Goal: Task Accomplishment & Management: Complete application form

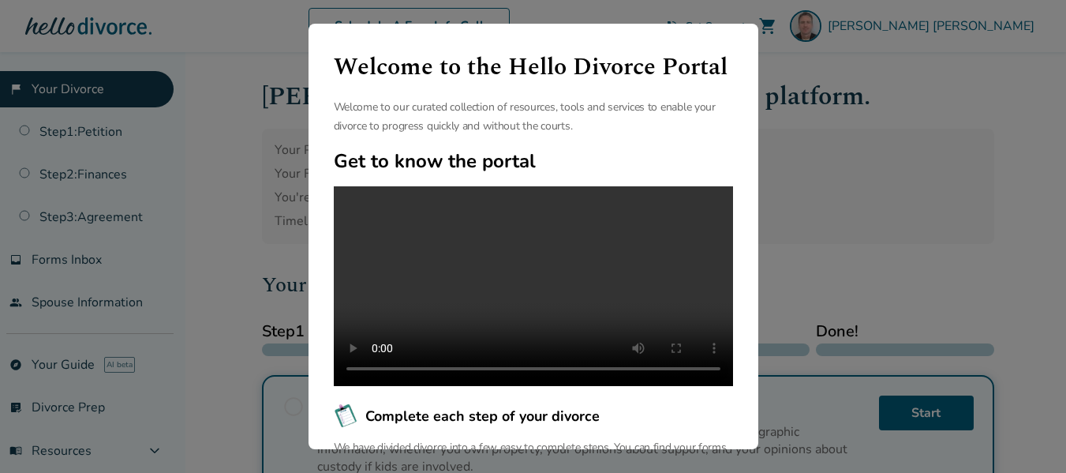
click at [902, 225] on div "Welcome to the Hello Divorce Portal Welcome to our curated collection of resour…" at bounding box center [533, 236] width 1066 height 473
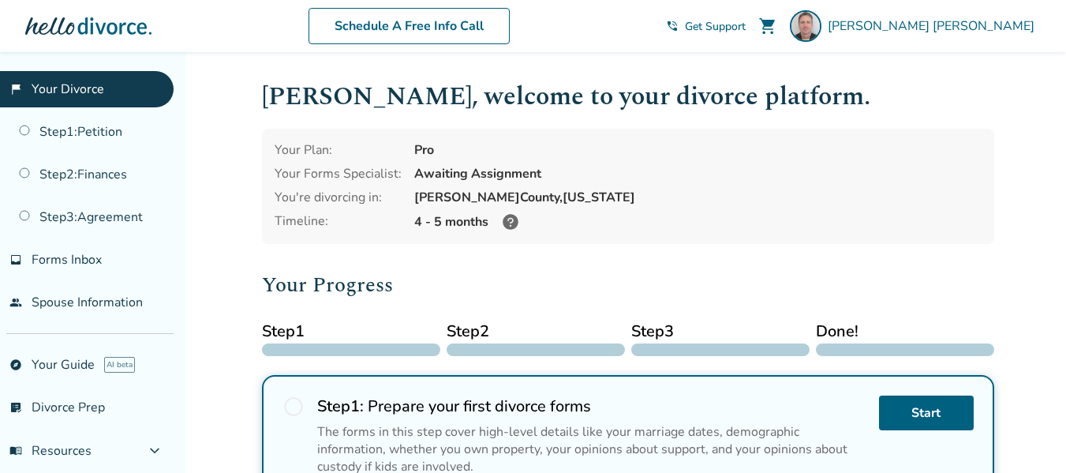
click at [512, 223] on icon at bounding box center [511, 222] width 16 height 16
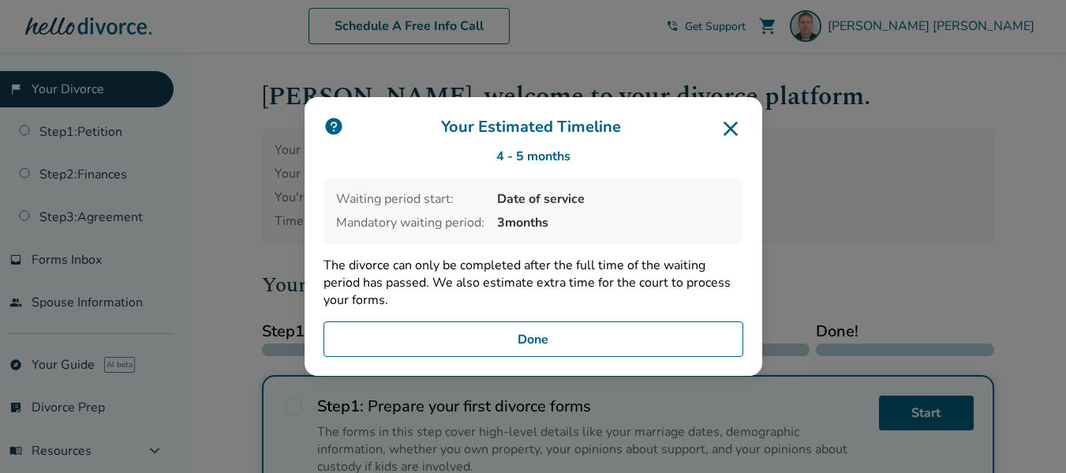
click at [586, 356] on button "Done" at bounding box center [534, 339] width 420 height 36
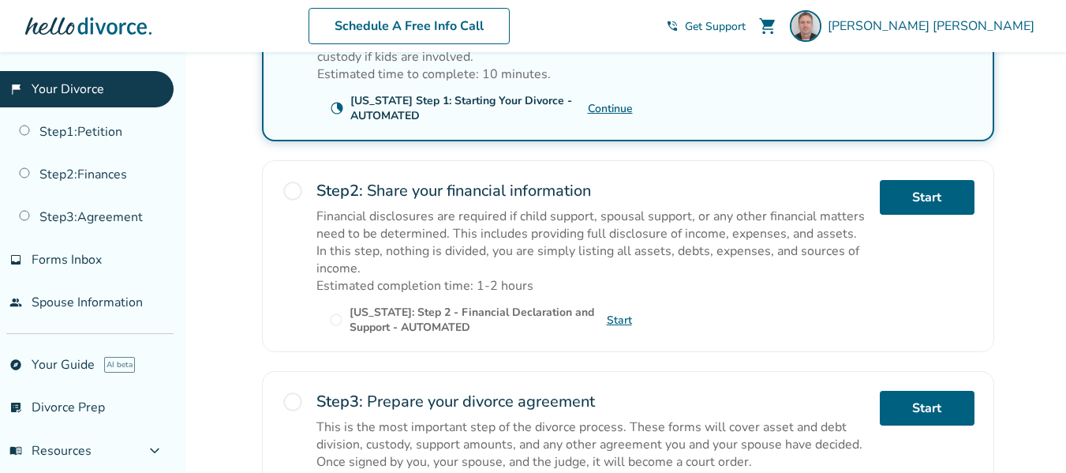
scroll to position [416, 0]
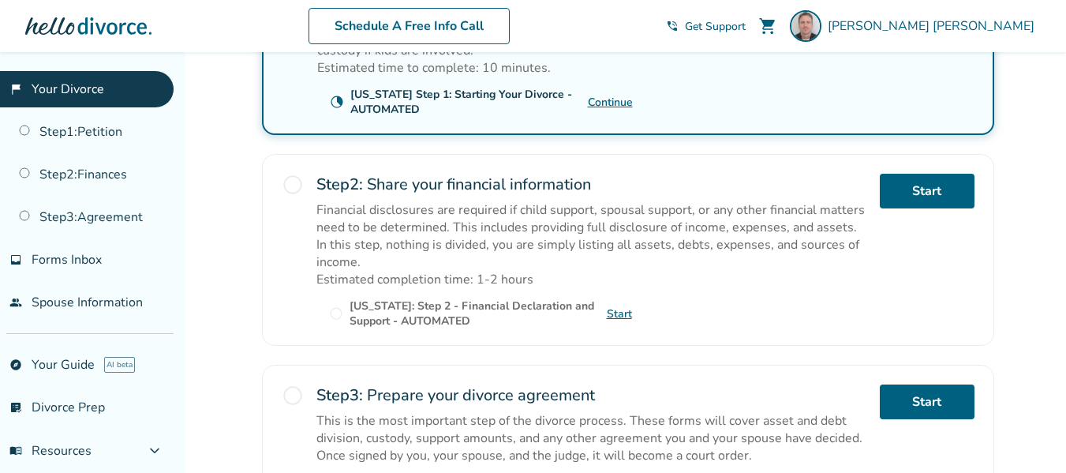
click at [612, 316] on link "Start" at bounding box center [619, 313] width 25 height 15
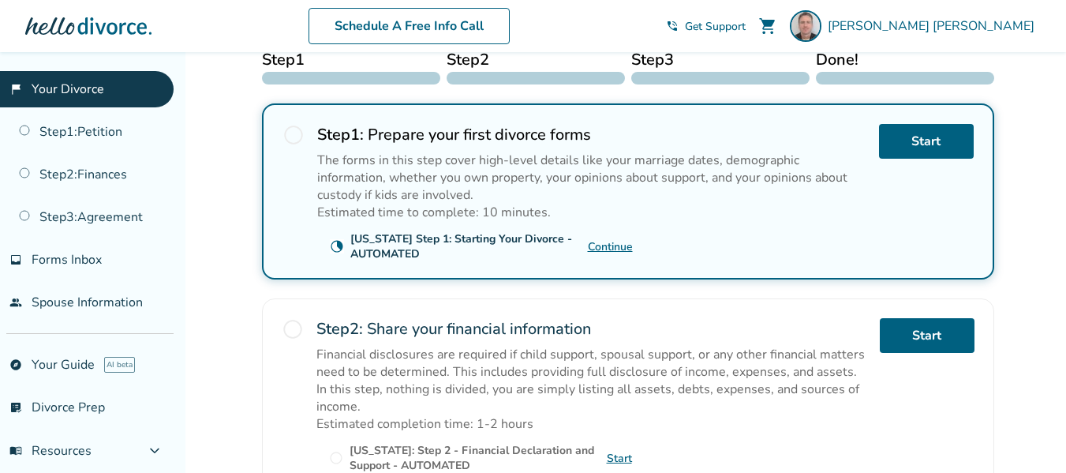
scroll to position [270, 0]
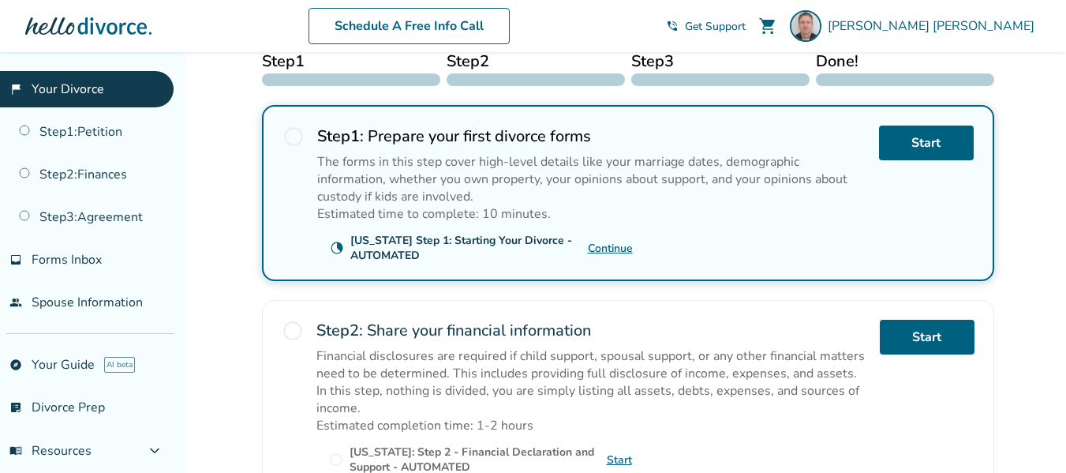
click at [607, 249] on link "Continue" at bounding box center [610, 248] width 45 height 15
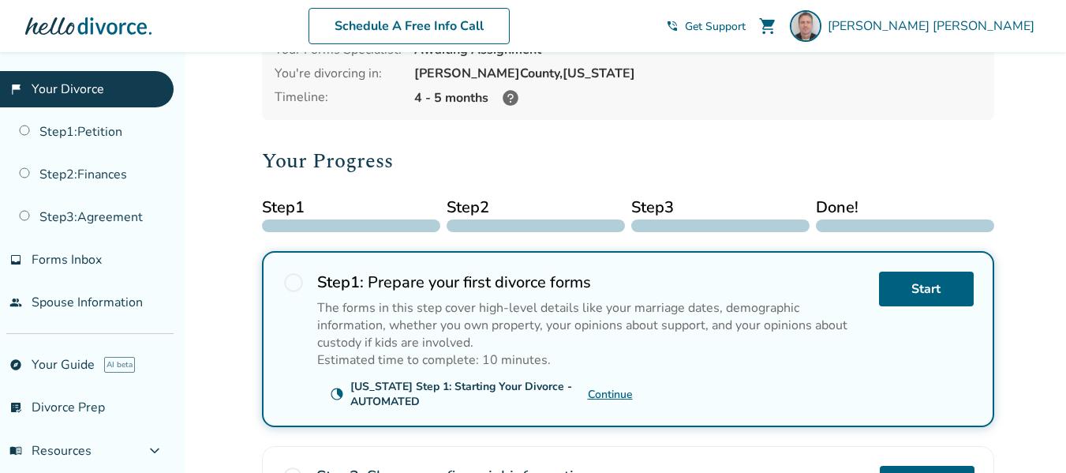
scroll to position [106, 0]
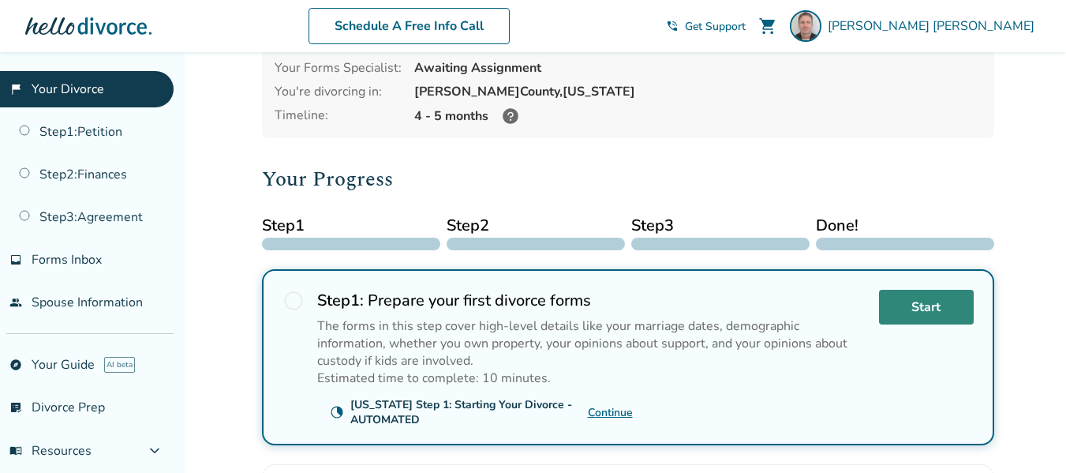
click at [940, 305] on link "Start" at bounding box center [926, 307] width 95 height 35
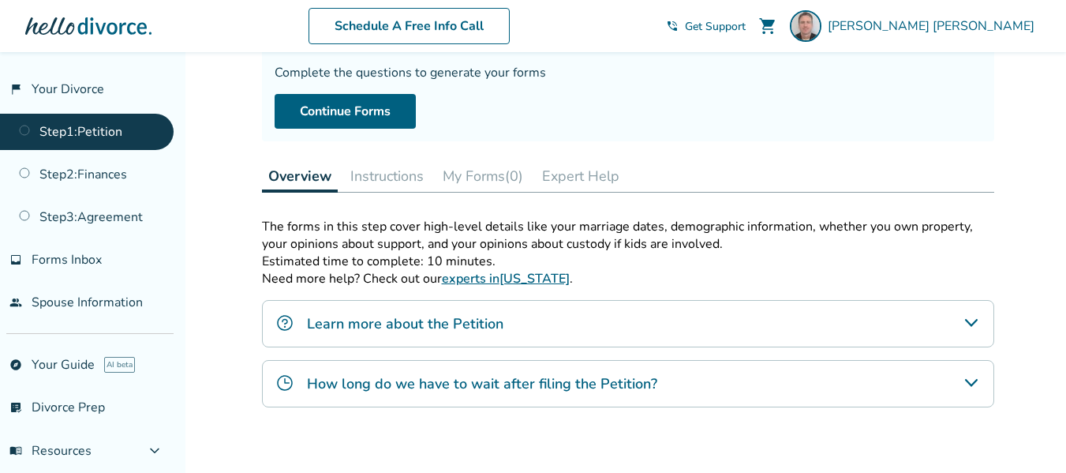
scroll to position [142, 0]
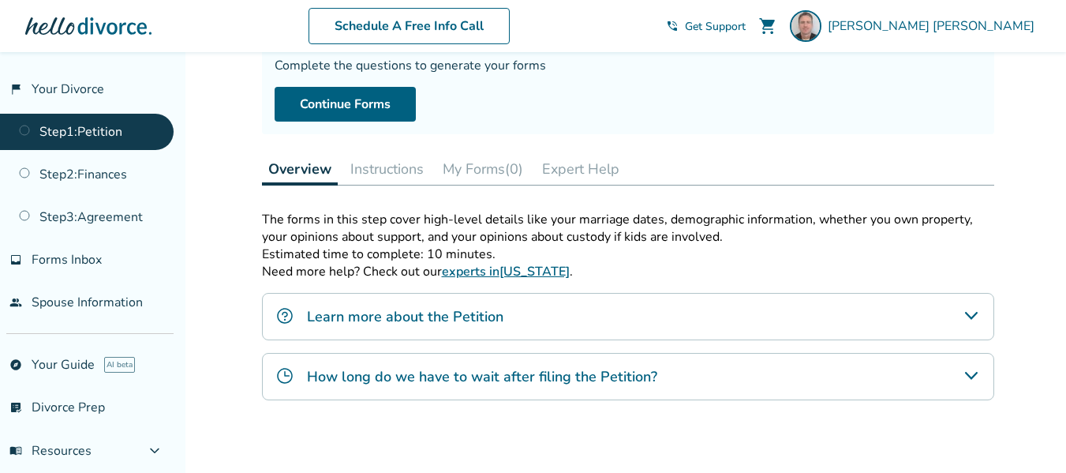
click at [365, 181] on button "Instructions" at bounding box center [387, 169] width 86 height 32
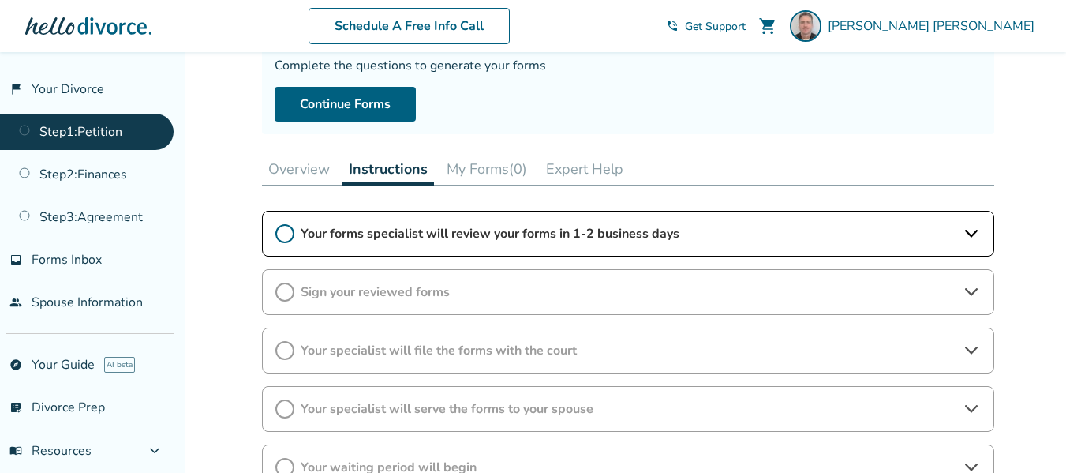
click at [304, 165] on button "Overview" at bounding box center [299, 169] width 74 height 32
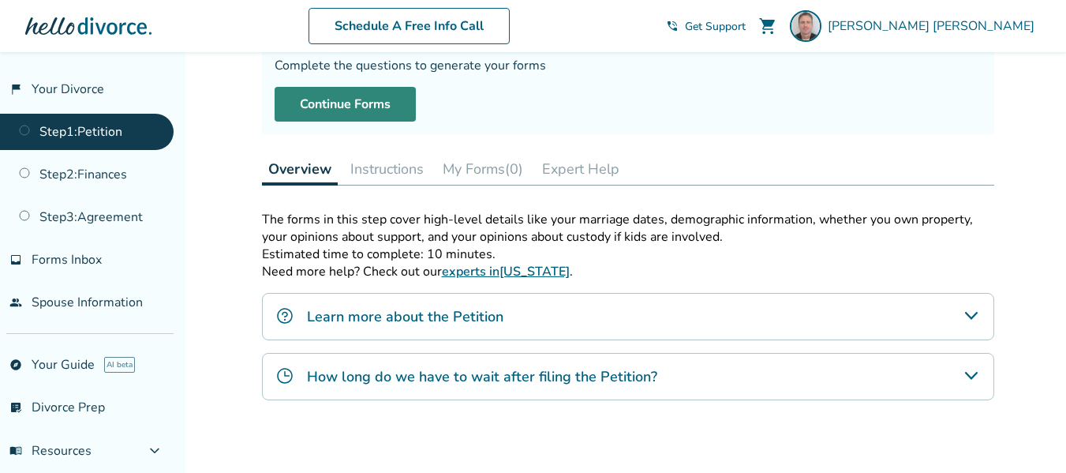
click at [357, 97] on link "Continue Forms" at bounding box center [345, 104] width 141 height 35
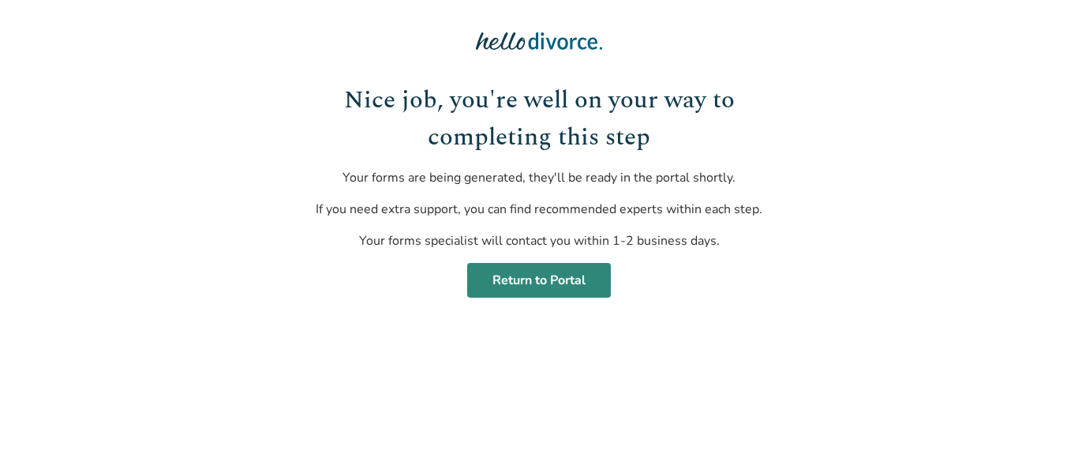
click at [528, 283] on link "Return to Portal" at bounding box center [539, 280] width 144 height 35
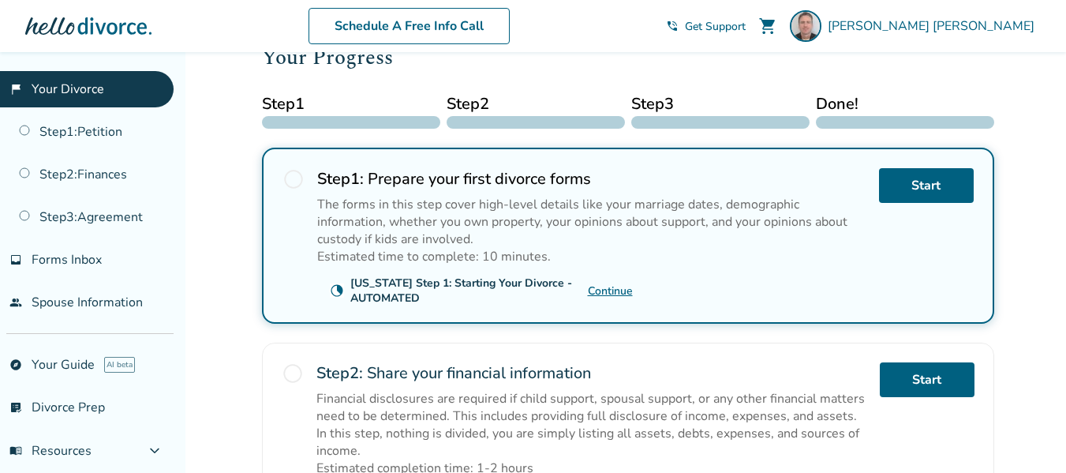
scroll to position [223, 0]
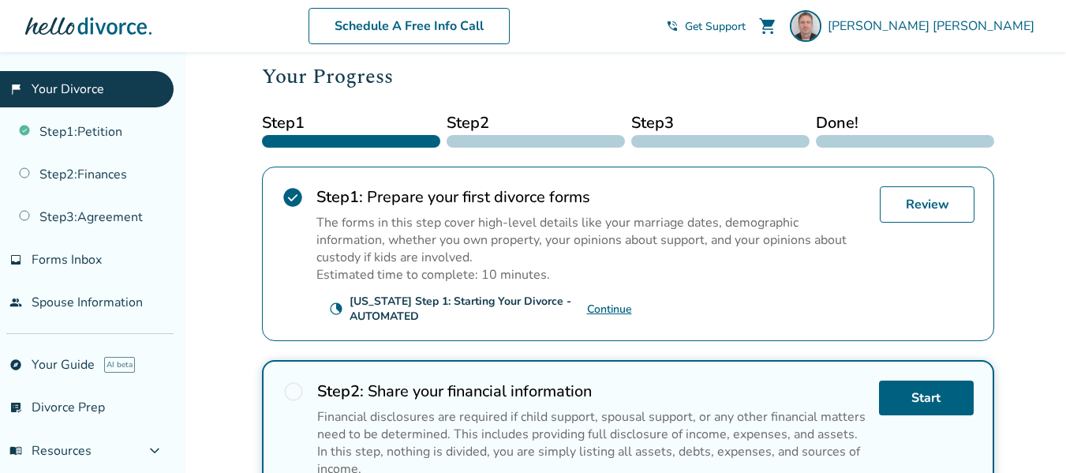
scroll to position [210, 0]
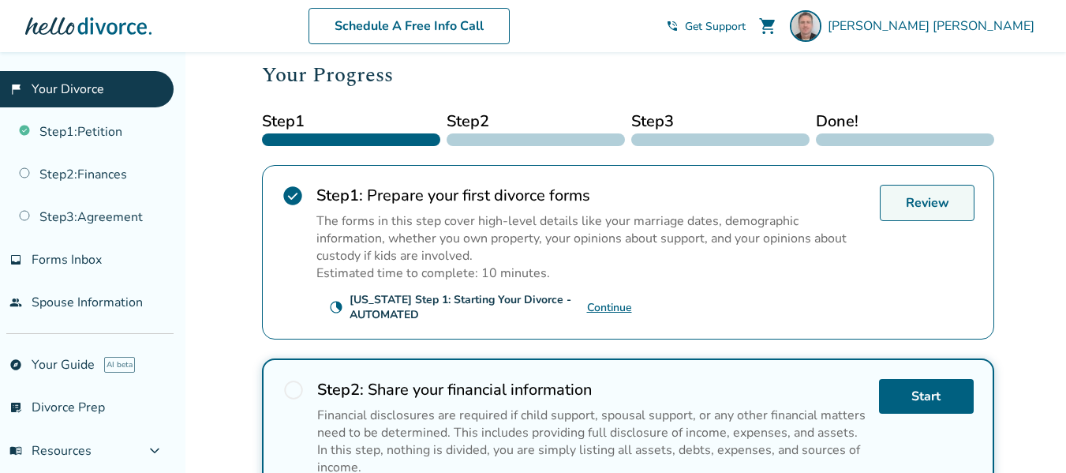
click at [919, 200] on link "Review" at bounding box center [927, 203] width 95 height 36
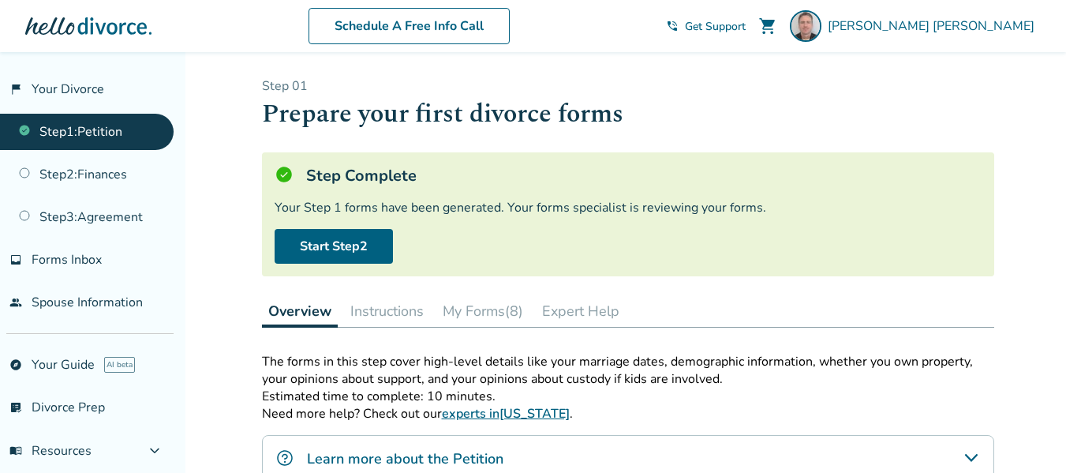
click at [488, 310] on button "My Forms (8)" at bounding box center [482, 311] width 93 height 32
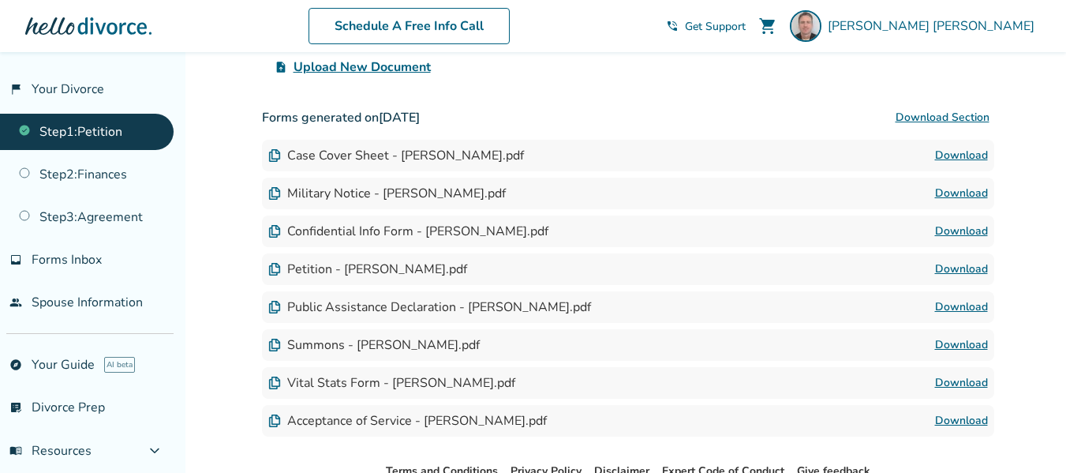
scroll to position [401, 0]
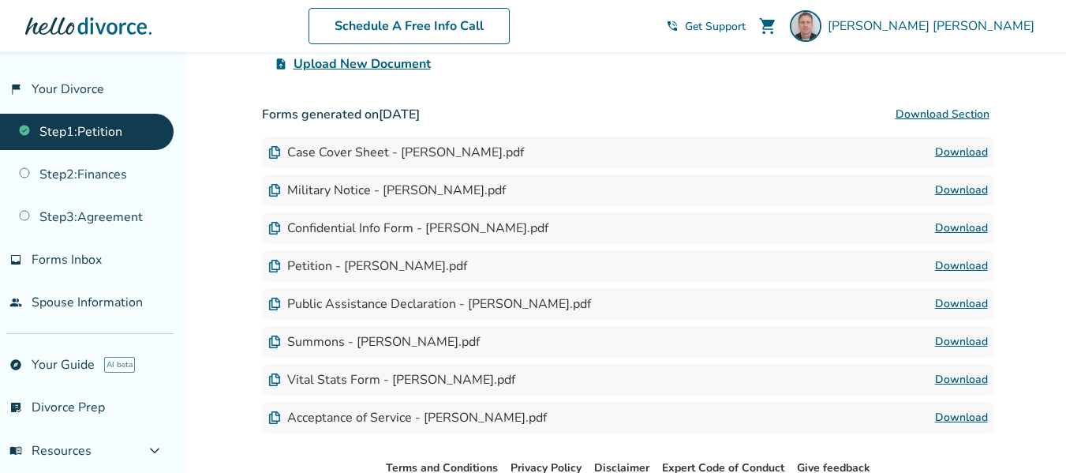
click at [276, 267] on img at bounding box center [274, 266] width 13 height 13
click at [959, 267] on link "Download" at bounding box center [961, 265] width 53 height 19
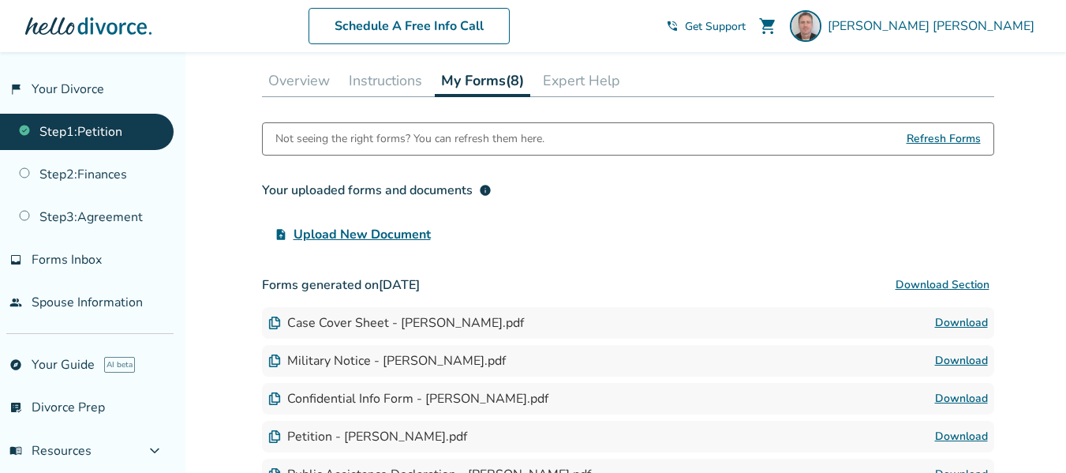
scroll to position [229, 0]
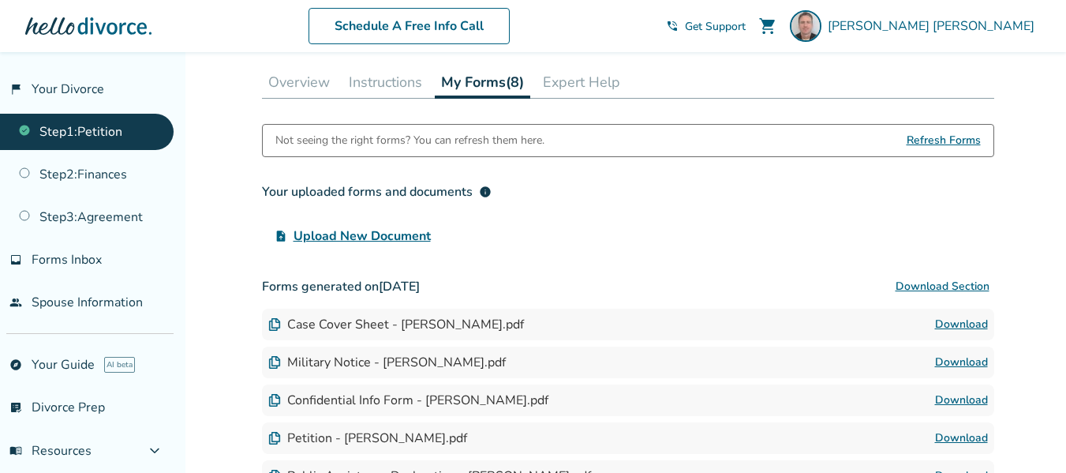
click at [952, 137] on span "Refresh Forms" at bounding box center [944, 141] width 74 height 32
click at [283, 87] on button "Overview" at bounding box center [299, 82] width 74 height 32
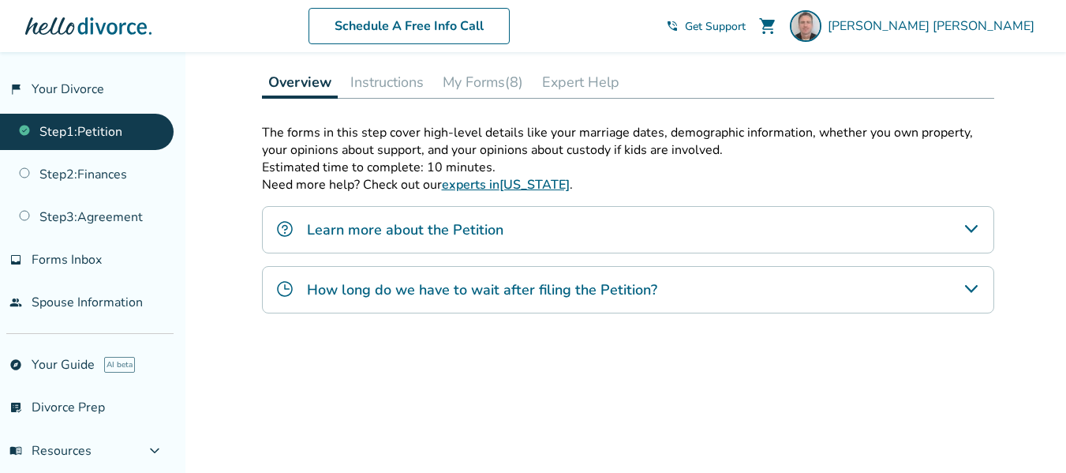
click at [370, 92] on button "Instructions" at bounding box center [387, 82] width 86 height 32
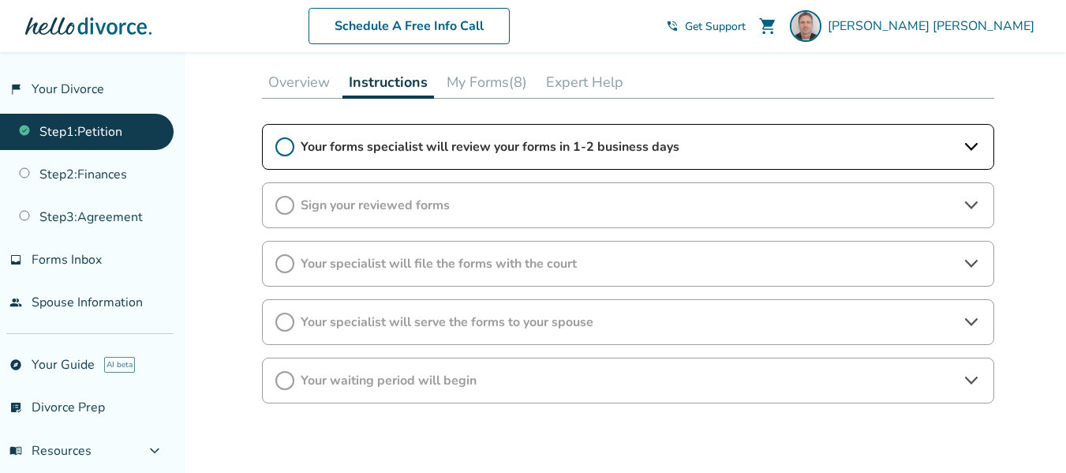
click at [462, 84] on button "My Forms (8)" at bounding box center [486, 82] width 93 height 32
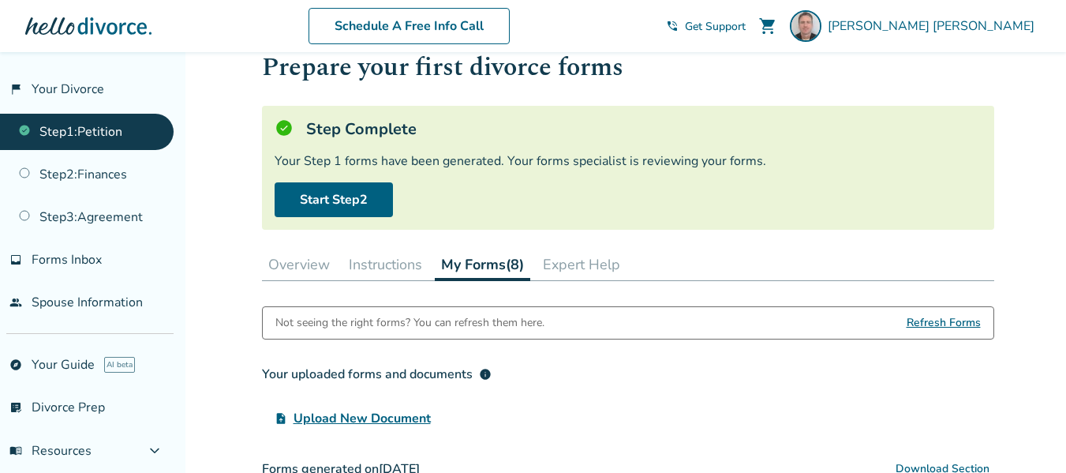
scroll to position [39, 0]
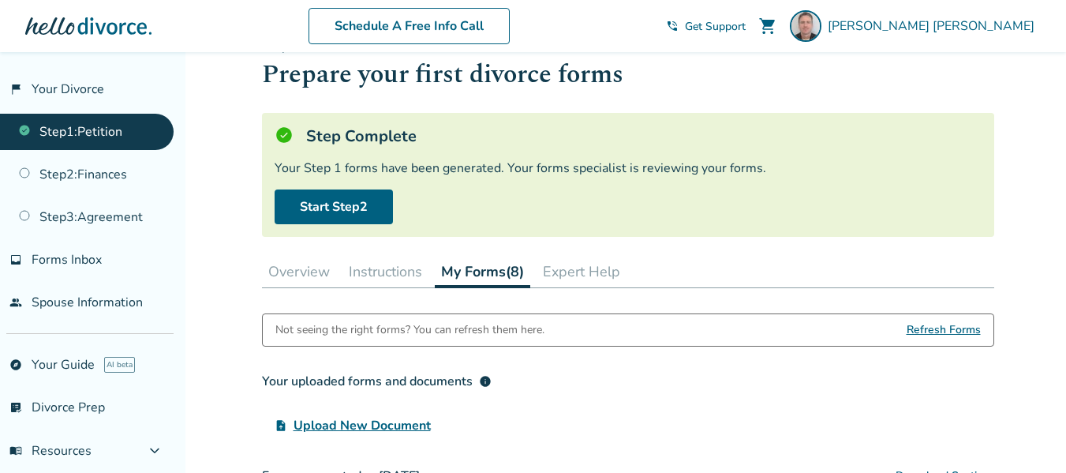
click at [71, 129] on link "Step 1 : Petition" at bounding box center [87, 132] width 174 height 36
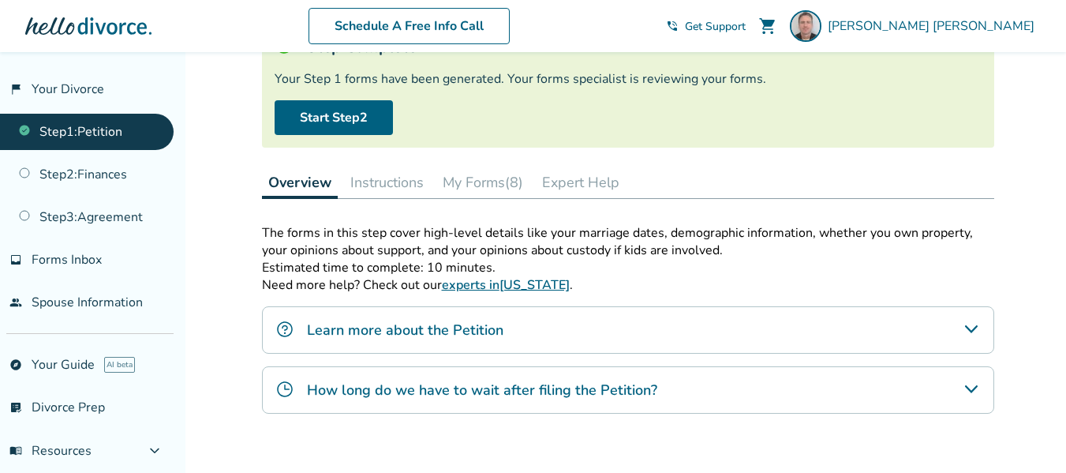
scroll to position [125, 0]
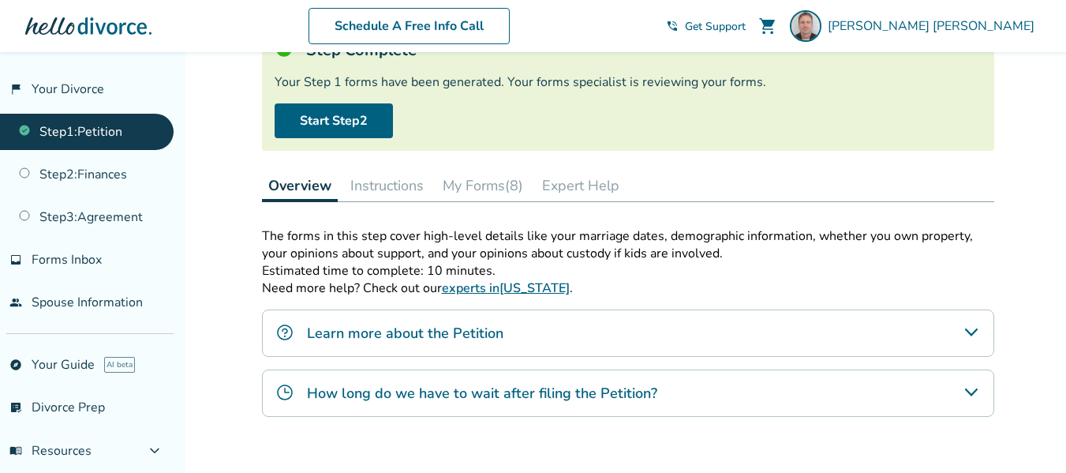
click at [971, 394] on icon "How long do we have to wait after filing the Petition?" at bounding box center [970, 392] width 13 height 8
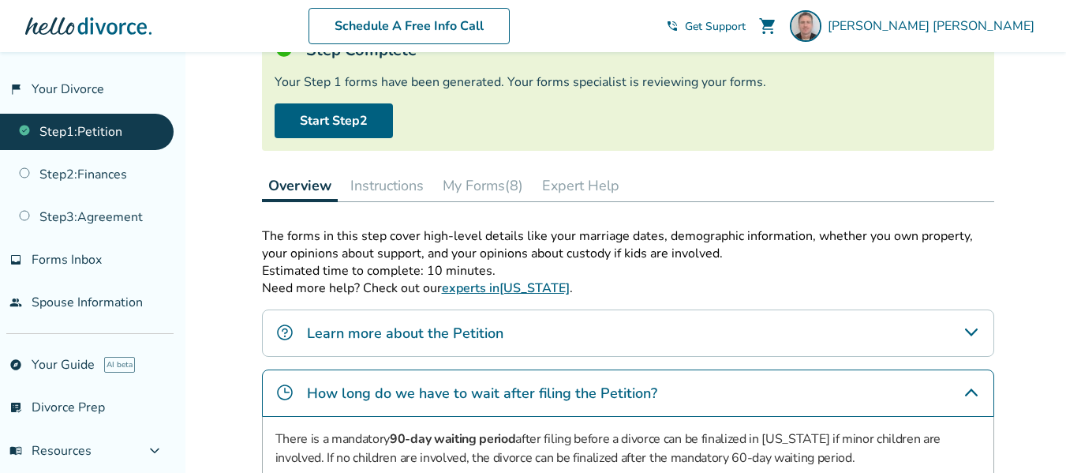
click at [486, 188] on button "My Forms (8)" at bounding box center [482, 186] width 93 height 32
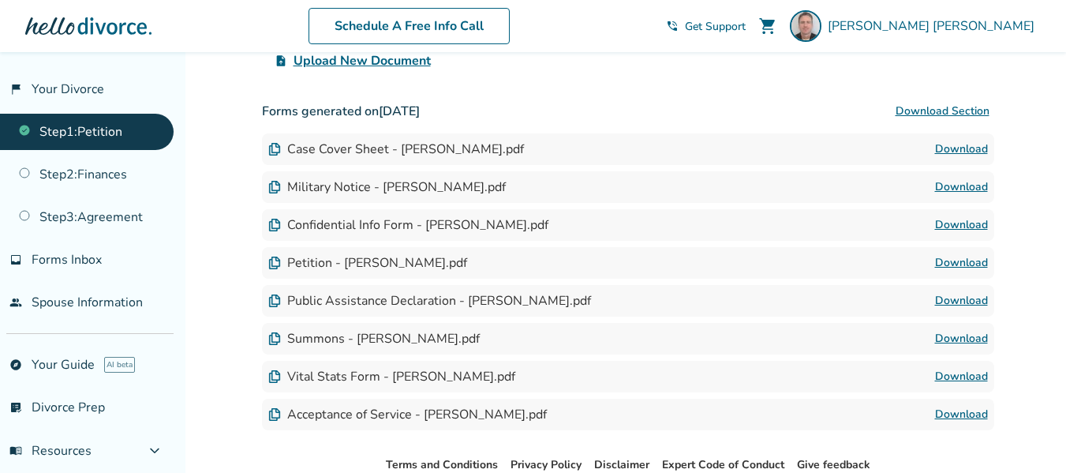
scroll to position [401, 0]
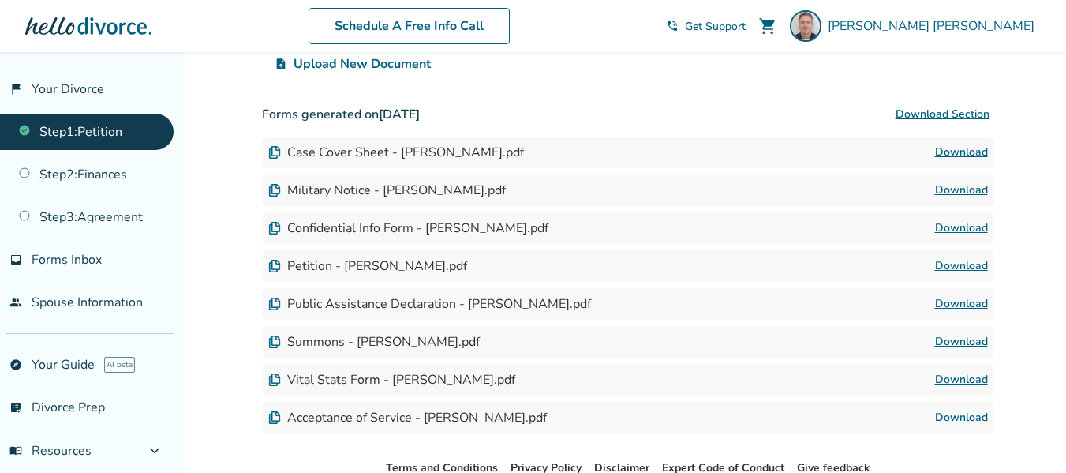
click at [956, 146] on link "Download" at bounding box center [961, 152] width 53 height 19
click at [967, 266] on link "Download" at bounding box center [961, 265] width 53 height 19
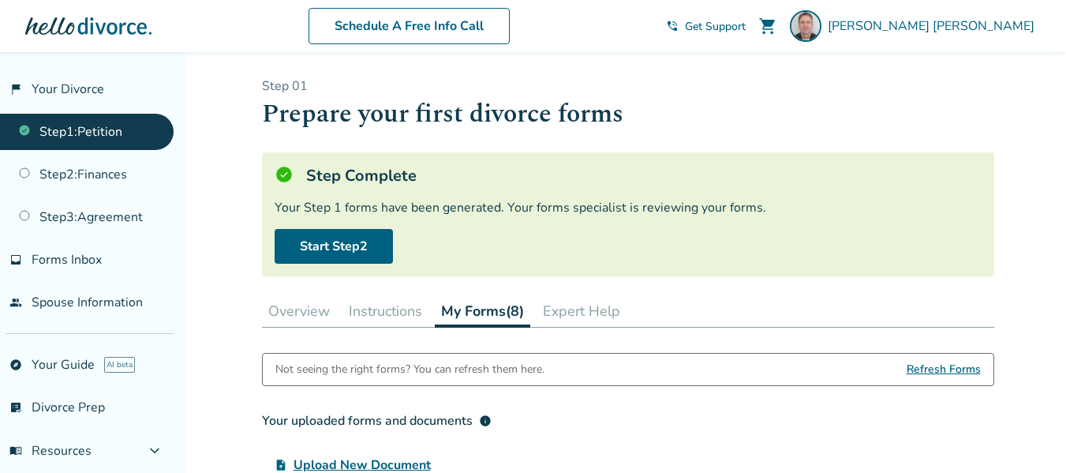
click at [374, 316] on button "Instructions" at bounding box center [385, 311] width 86 height 32
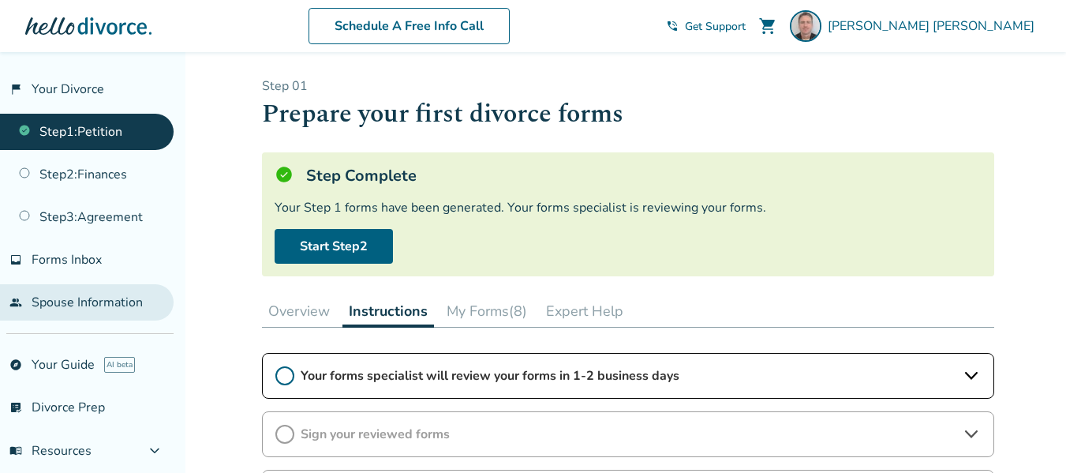
click at [92, 300] on link "people Spouse Information" at bounding box center [87, 302] width 174 height 36
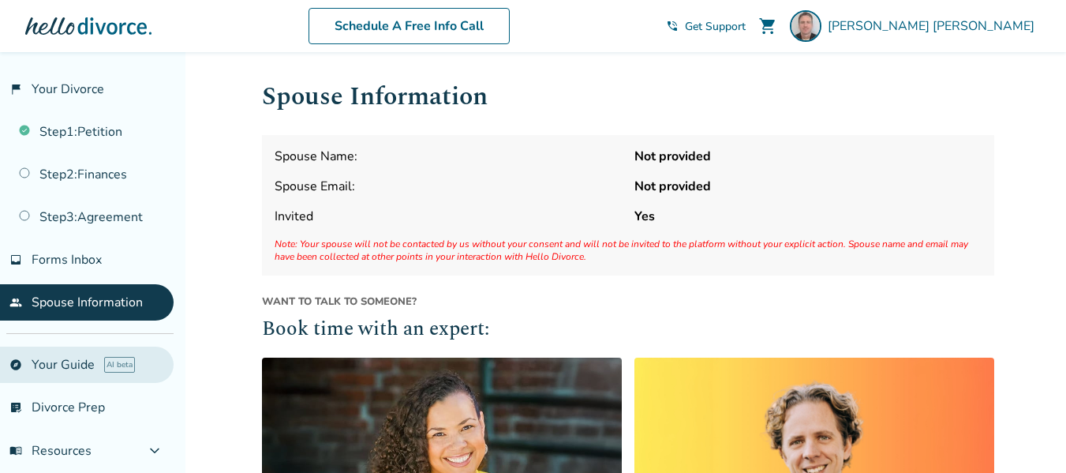
click at [61, 365] on link "explore Your Guide AI beta" at bounding box center [87, 364] width 174 height 36
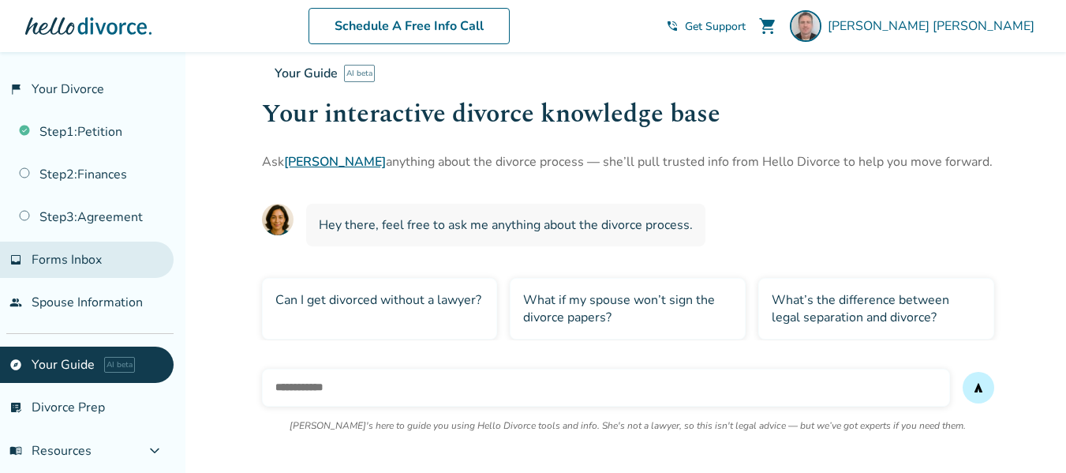
click at [71, 261] on span "Forms Inbox" at bounding box center [67, 259] width 70 height 17
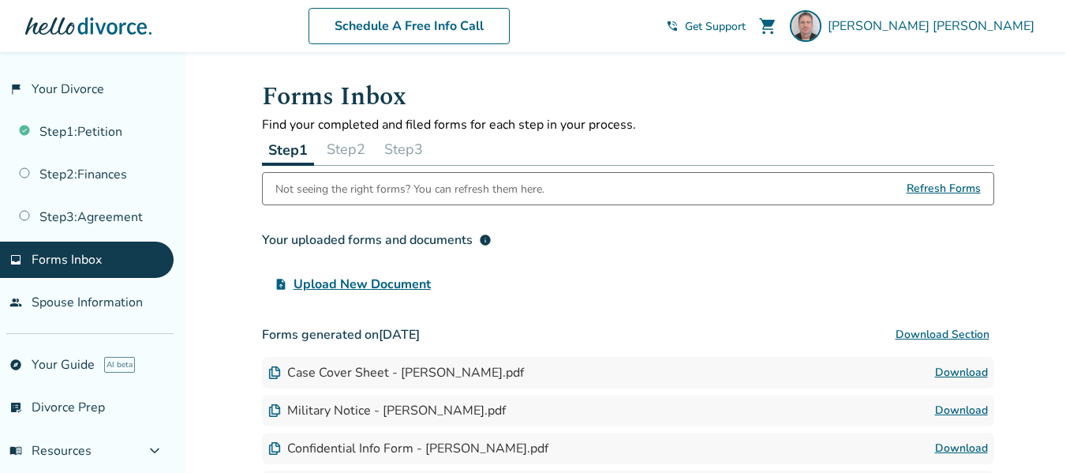
click at [363, 149] on button "Step 2" at bounding box center [345, 149] width 51 height 32
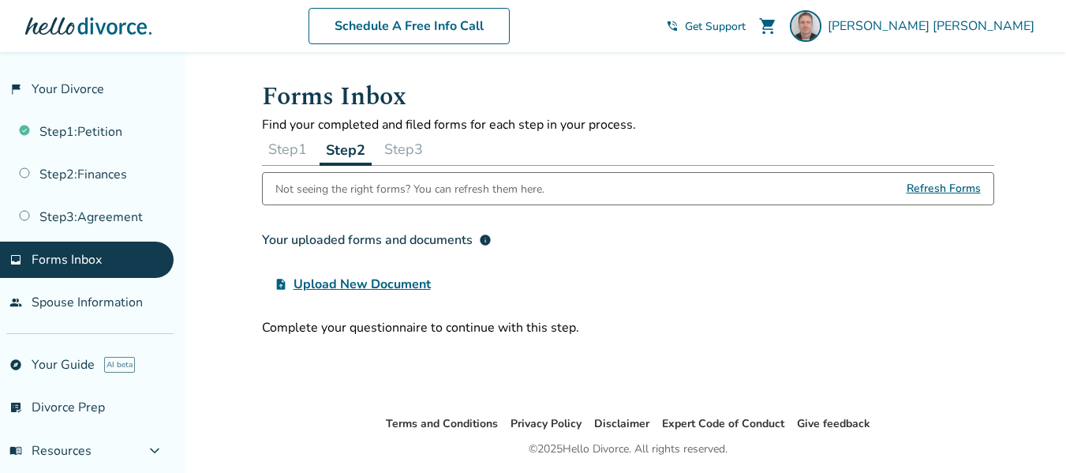
click at [290, 148] on button "Step 1" at bounding box center [287, 149] width 51 height 32
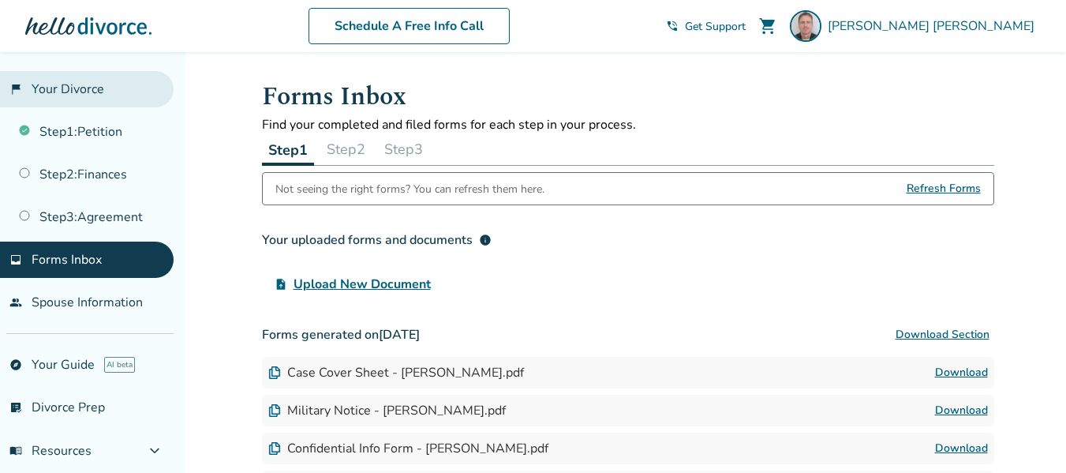
click at [78, 90] on link "flag_2 Your Divorce" at bounding box center [87, 89] width 174 height 36
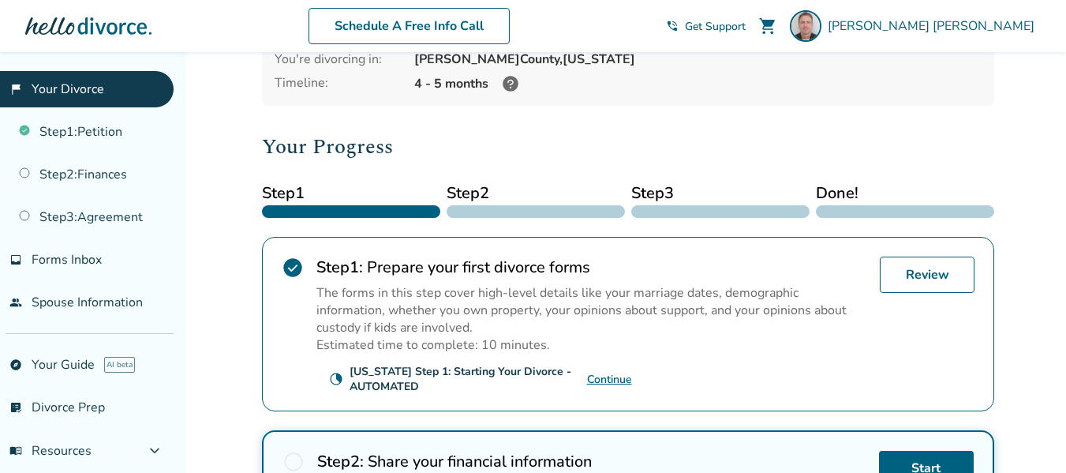
scroll to position [146, 0]
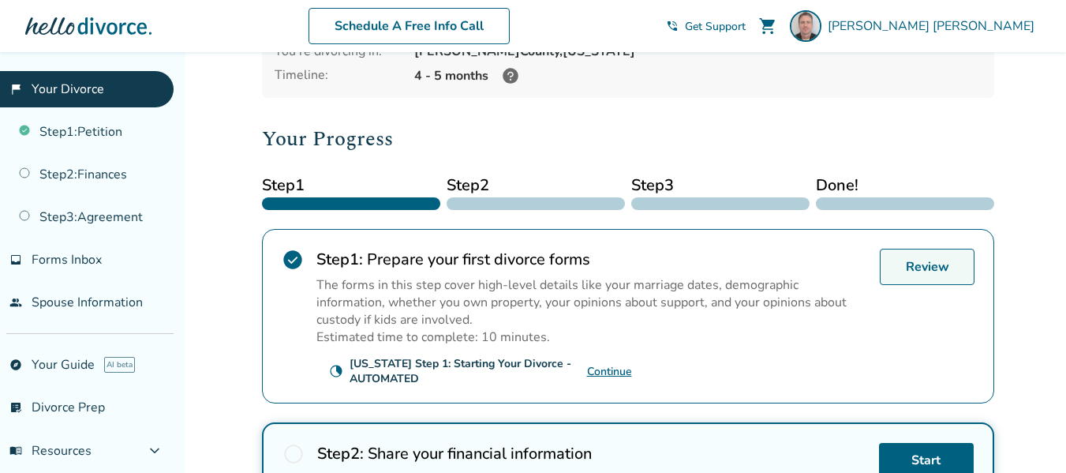
click at [934, 279] on link "Review" at bounding box center [927, 267] width 95 height 36
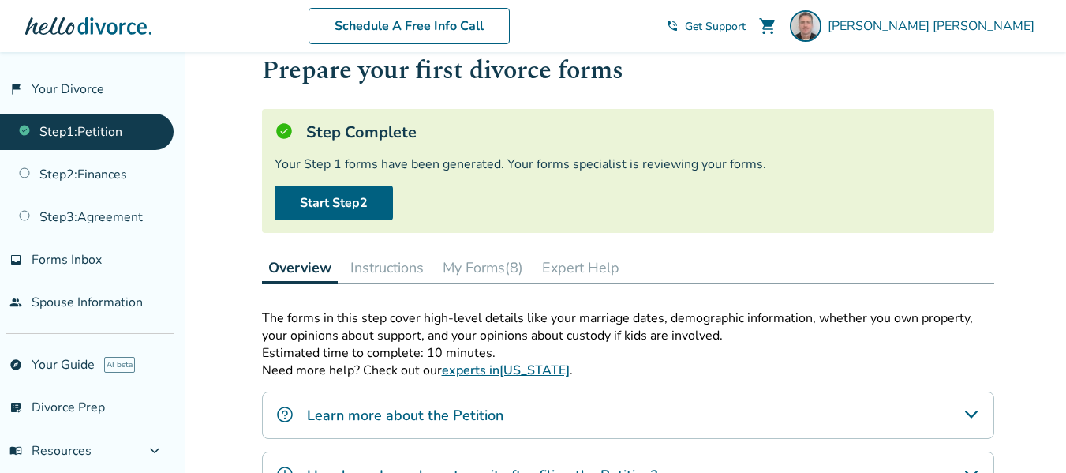
scroll to position [45, 0]
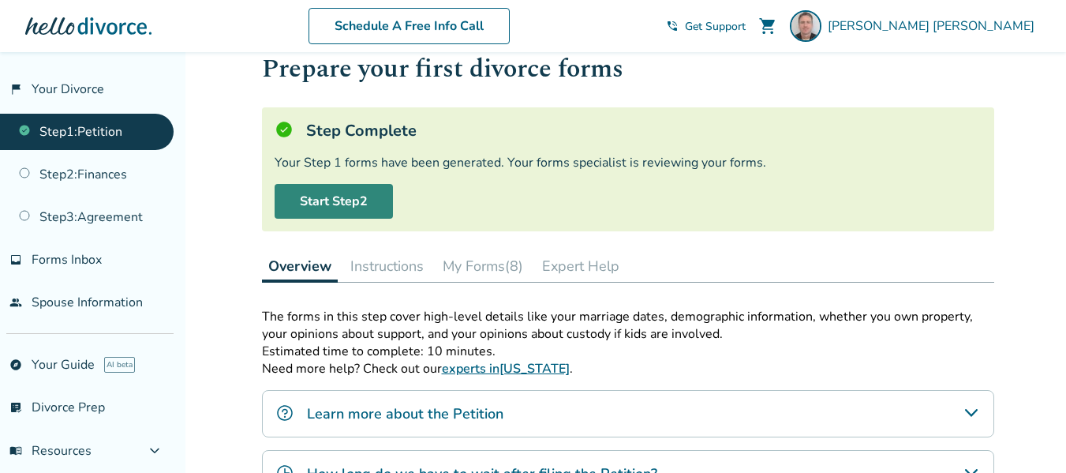
click at [336, 196] on link "Start Step 2" at bounding box center [334, 201] width 118 height 35
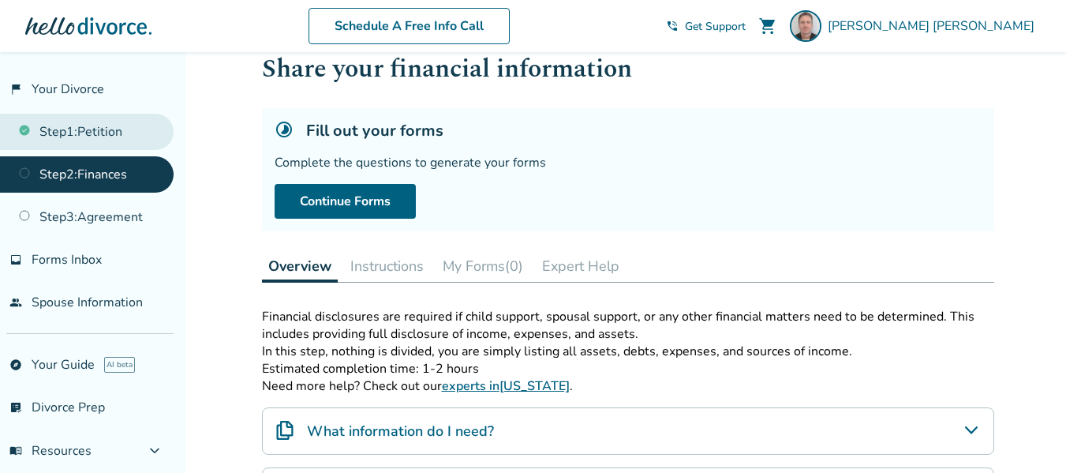
click at [68, 138] on link "Step 1 : Petition" at bounding box center [87, 132] width 174 height 36
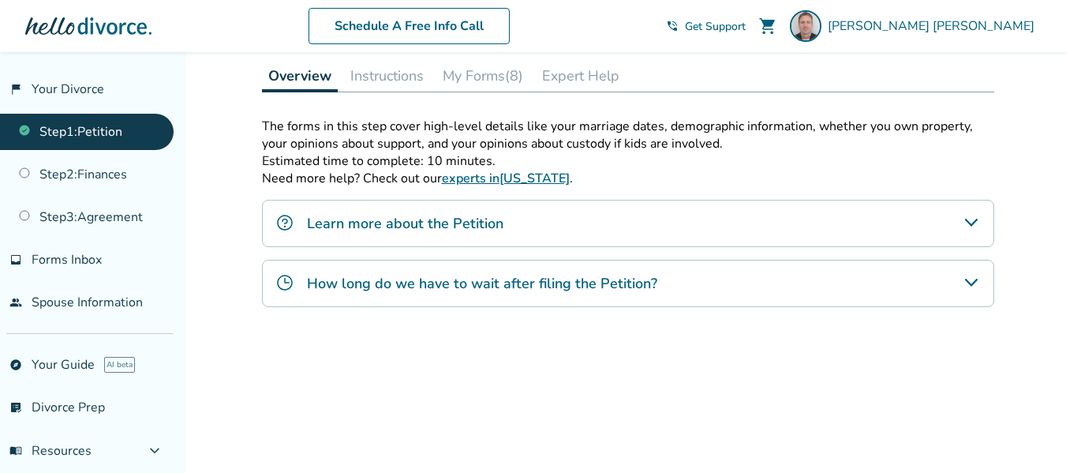
scroll to position [182, 0]
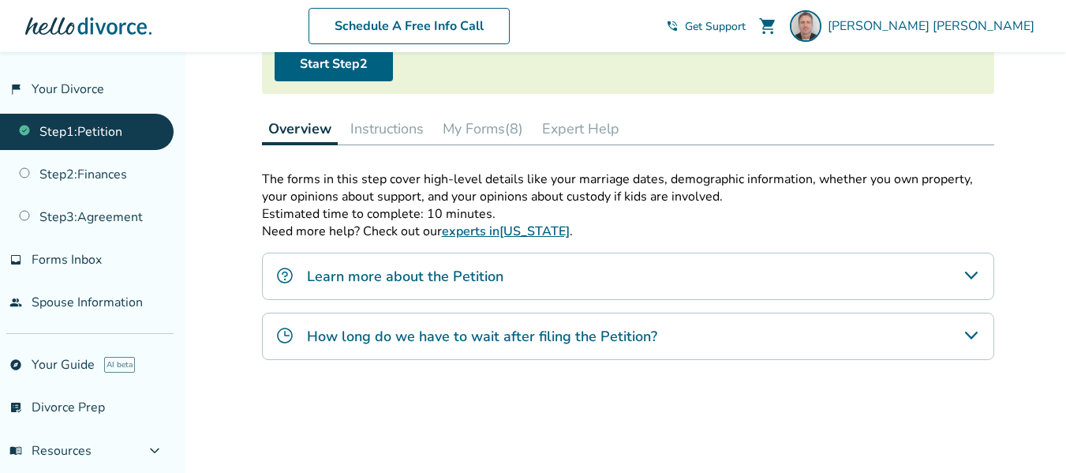
click at [973, 334] on icon "How long do we have to wait after filing the Petition?" at bounding box center [971, 335] width 19 height 19
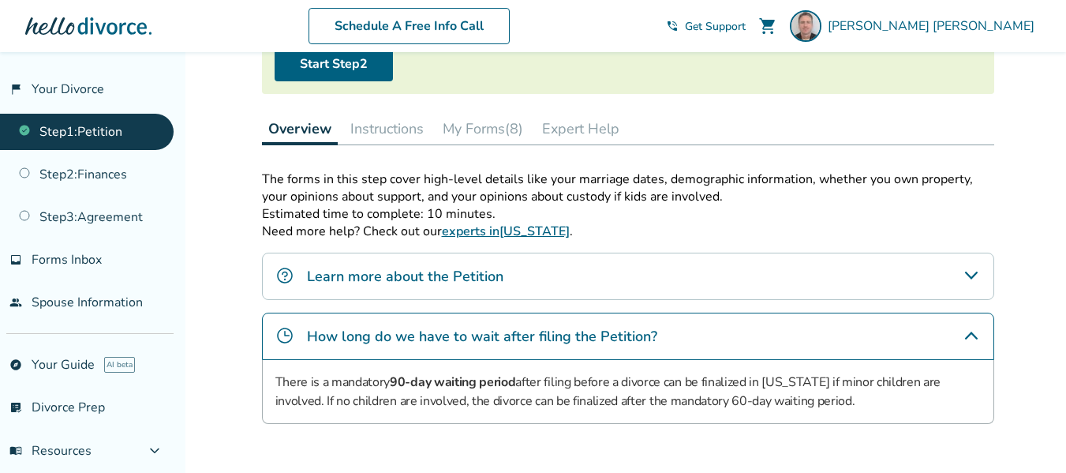
click at [384, 128] on button "Instructions" at bounding box center [387, 129] width 86 height 32
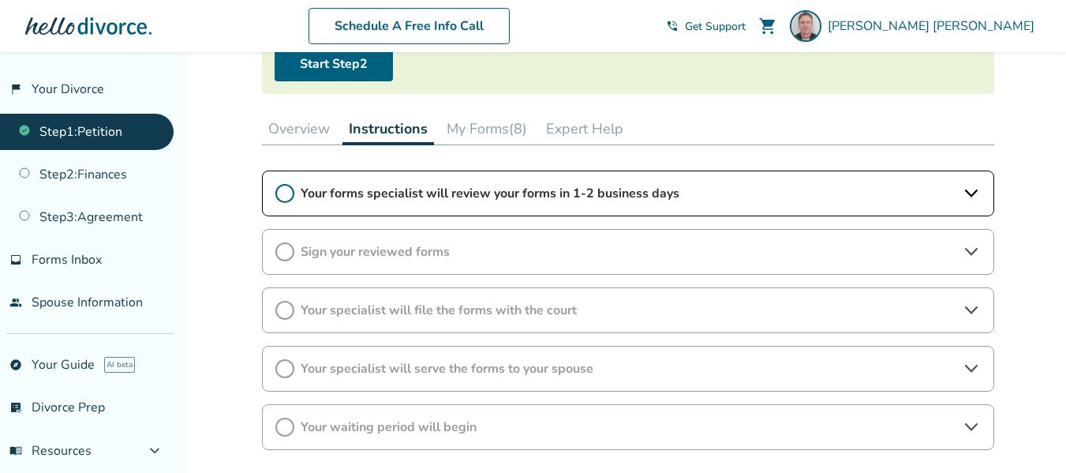
click at [295, 193] on div "Your forms specialist will review your forms in 1-2 business days" at bounding box center [628, 193] width 732 height 46
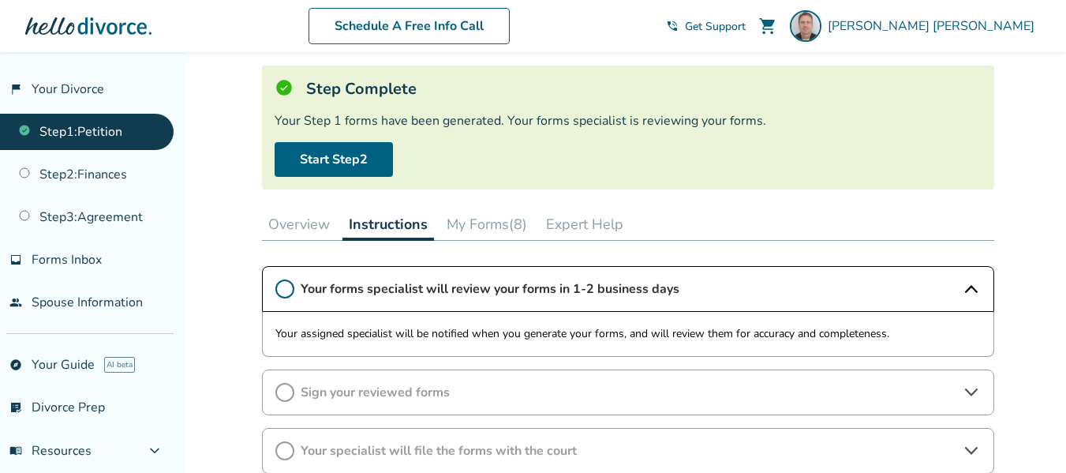
scroll to position [82, 0]
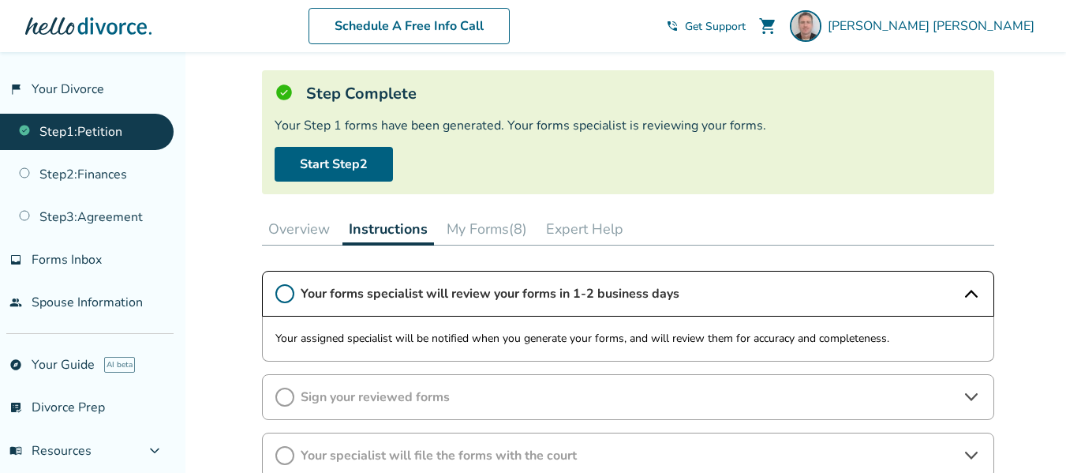
click at [286, 235] on button "Overview" at bounding box center [299, 229] width 74 height 32
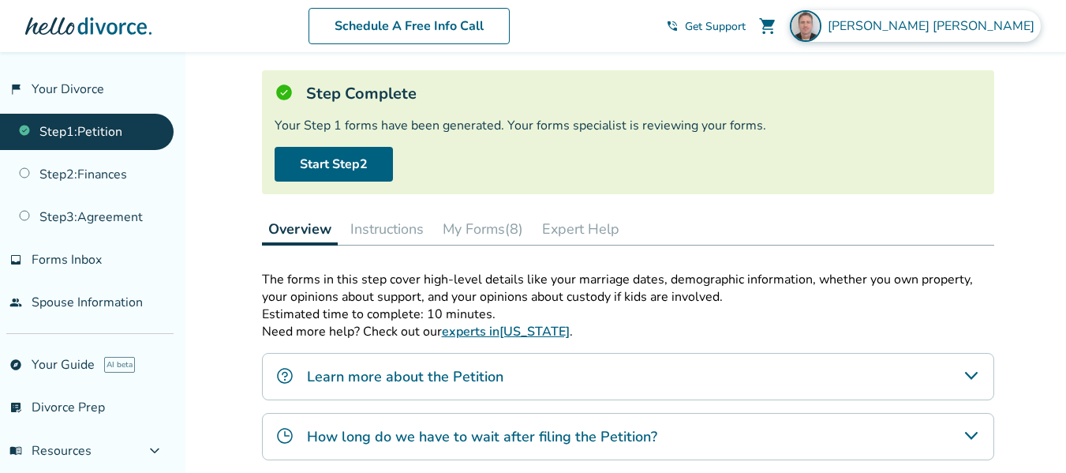
click at [967, 29] on span "James Sjerven" at bounding box center [934, 25] width 213 height 17
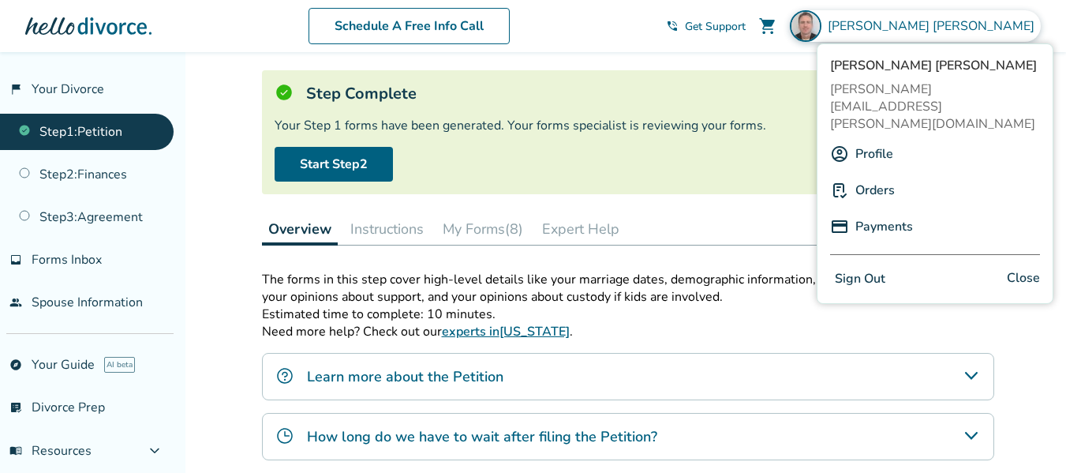
click at [540, 163] on div "Start Step 2" at bounding box center [628, 164] width 707 height 35
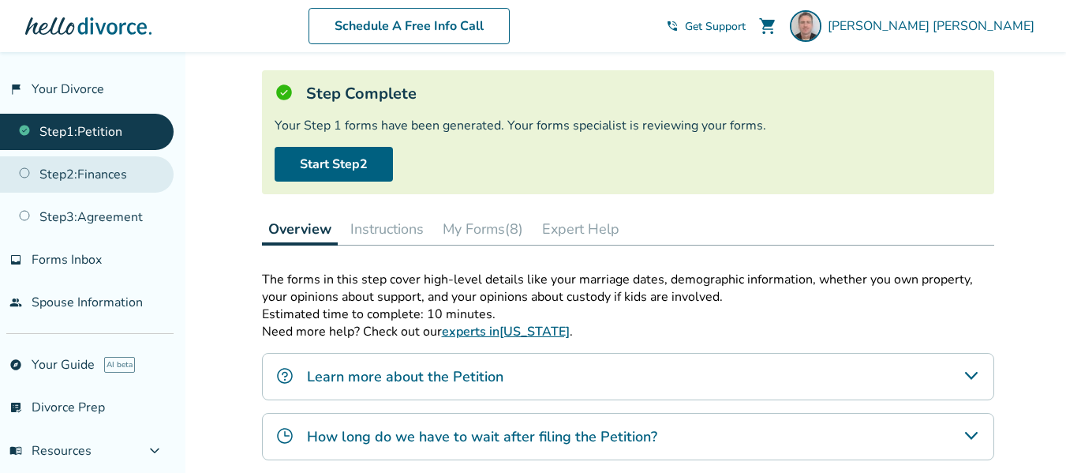
click at [78, 170] on link "Step 2 : Finances" at bounding box center [87, 174] width 174 height 36
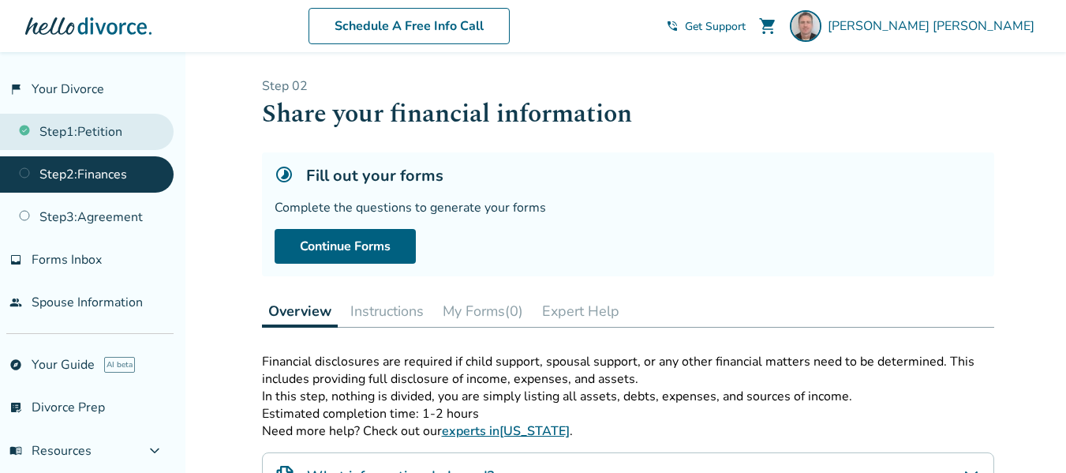
click at [77, 129] on link "Step 1 : Petition" at bounding box center [87, 132] width 174 height 36
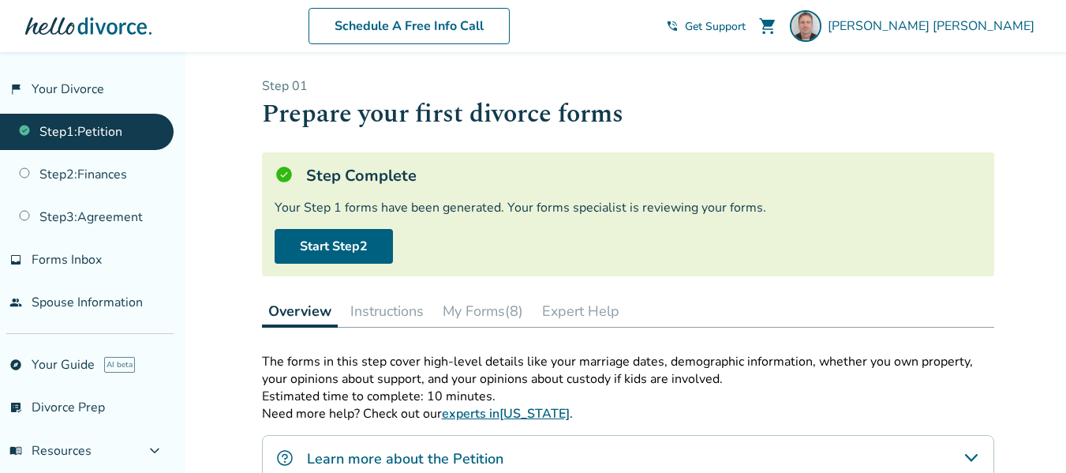
click at [388, 306] on button "Instructions" at bounding box center [387, 311] width 86 height 32
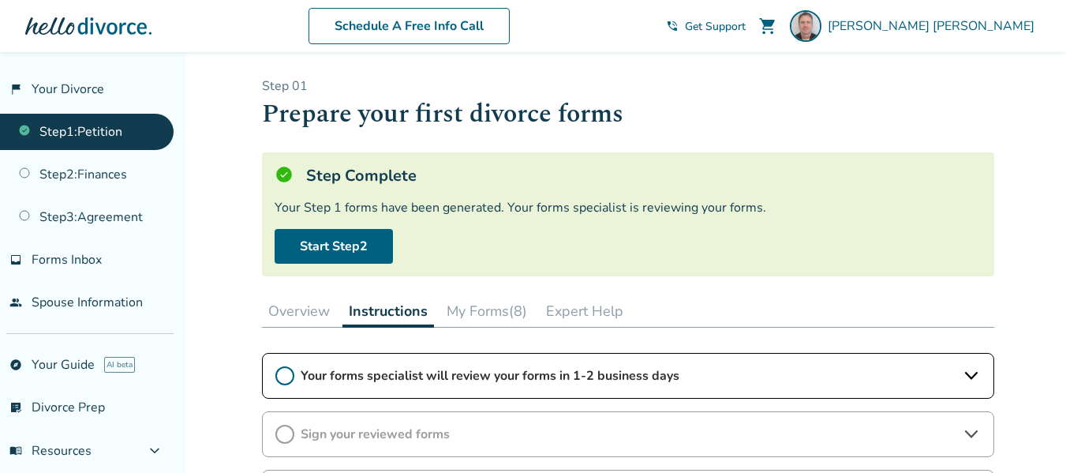
click at [481, 314] on button "My Forms (8)" at bounding box center [486, 311] width 93 height 32
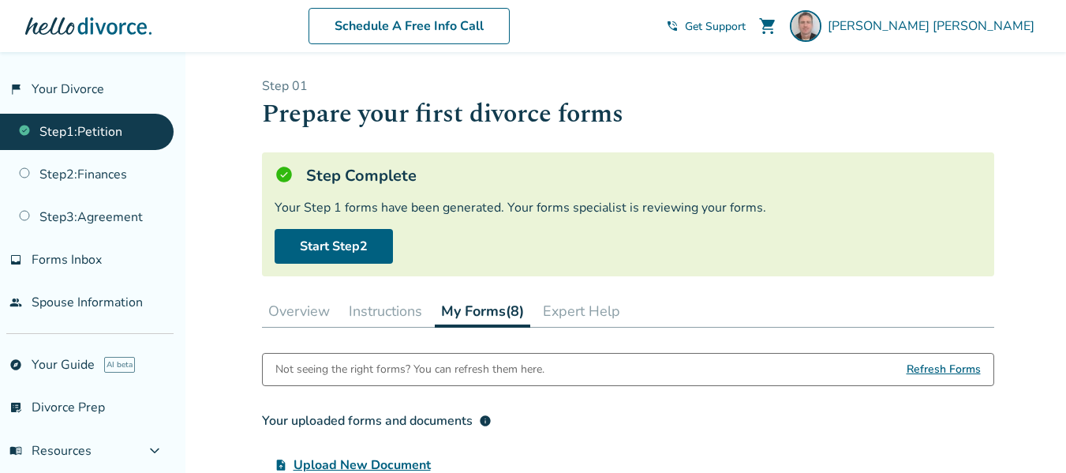
click at [919, 372] on span "Refresh Forms" at bounding box center [944, 370] width 74 height 32
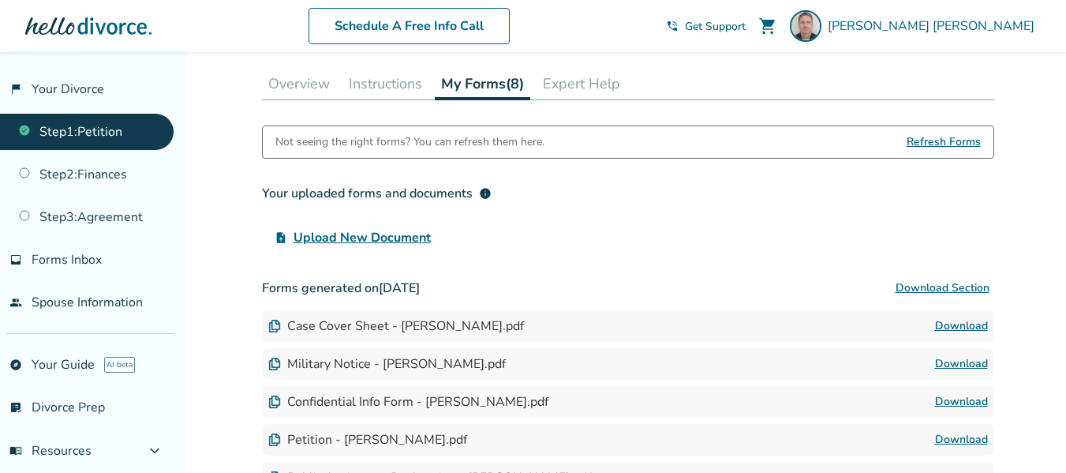
scroll to position [229, 0]
click at [384, 237] on span "Upload New Document" at bounding box center [362, 235] width 137 height 19
click at [0, 0] on input "upload_file Upload New Document" at bounding box center [0, 0] width 0 height 0
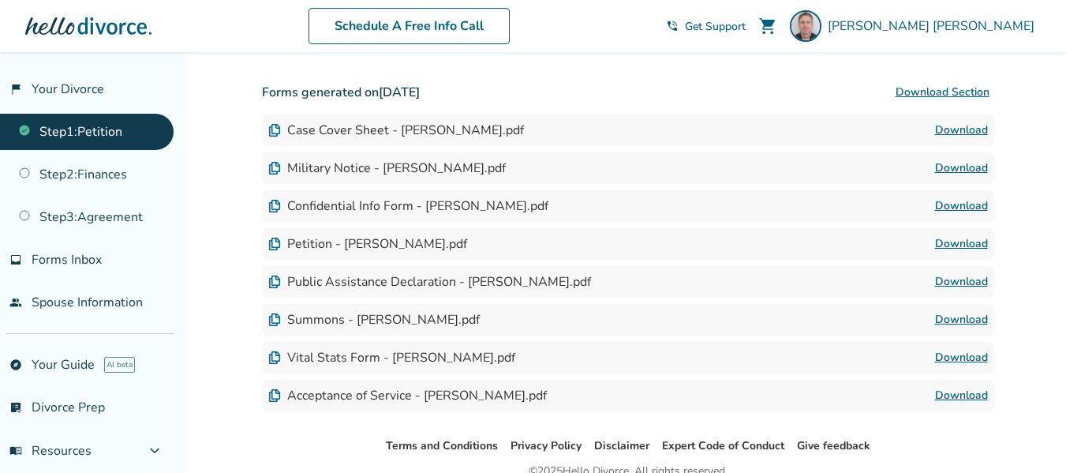
scroll to position [421, 0]
click at [940, 248] on link "Download" at bounding box center [961, 245] width 53 height 19
click at [43, 137] on link "Step 1 : Petition" at bounding box center [87, 132] width 174 height 36
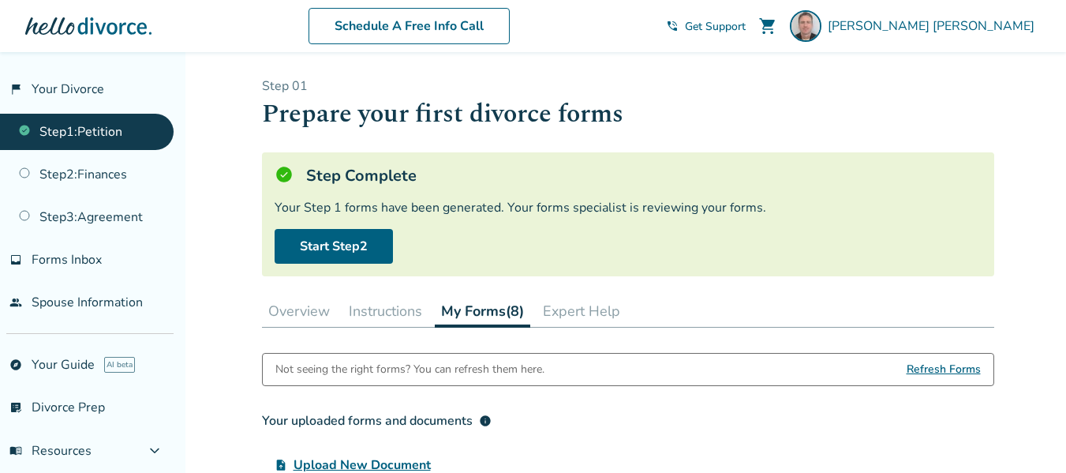
click at [276, 88] on p "Step 0 1" at bounding box center [628, 85] width 732 height 17
click at [301, 315] on button "Overview" at bounding box center [299, 311] width 74 height 32
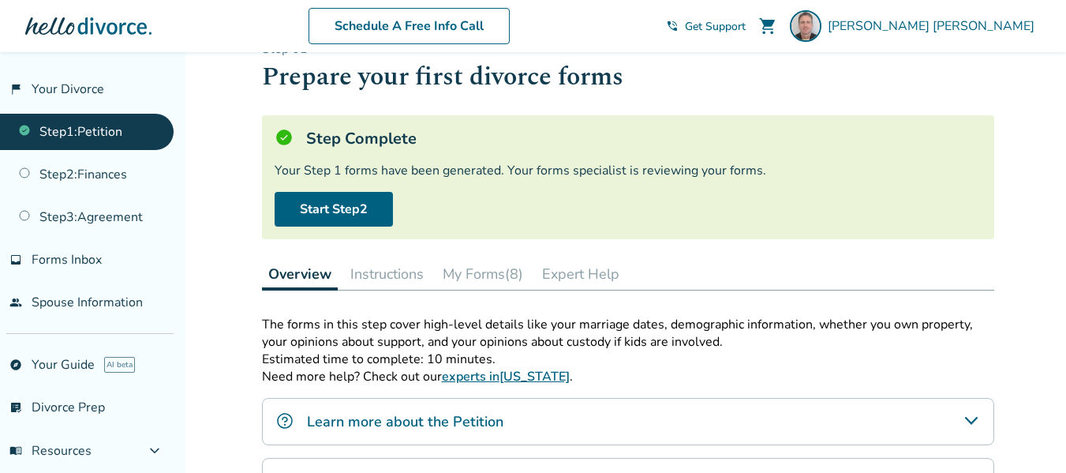
scroll to position [36, 0]
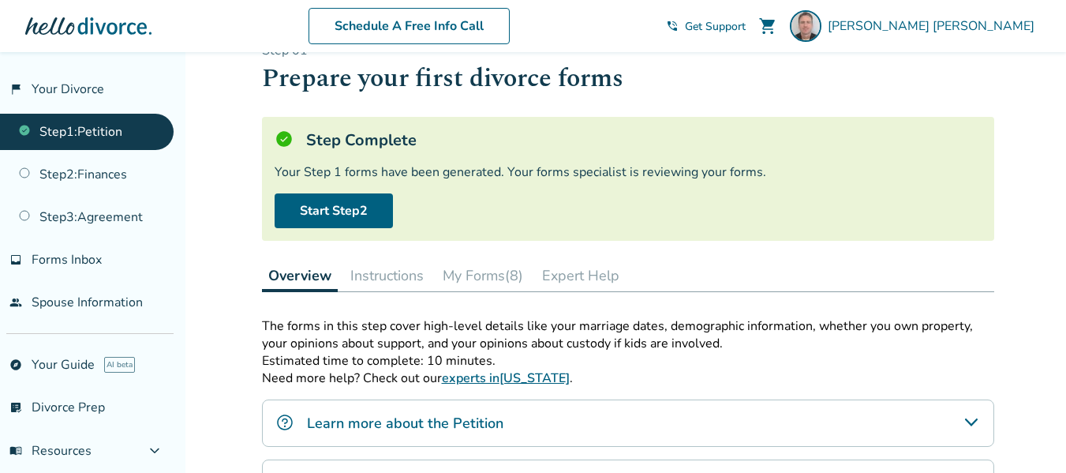
click at [380, 271] on button "Instructions" at bounding box center [387, 276] width 86 height 32
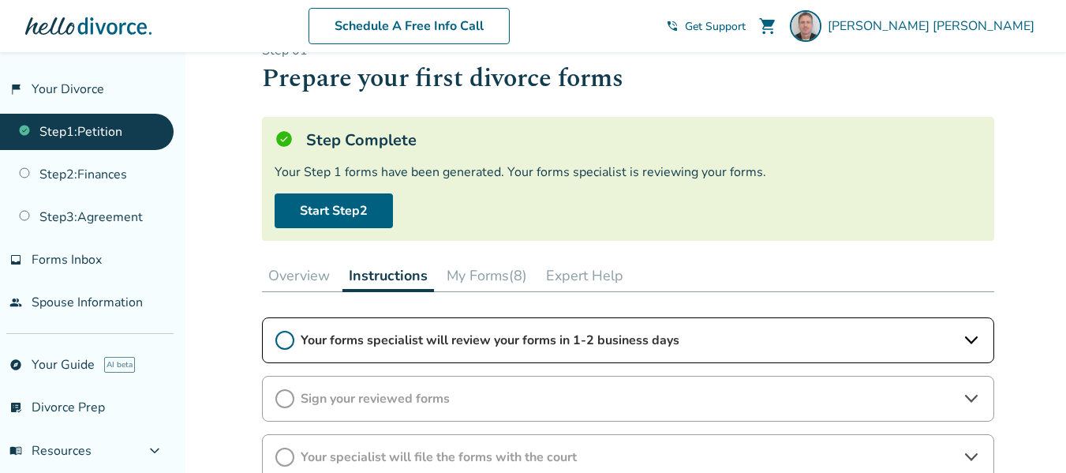
click at [977, 329] on div "Your forms specialist will review your forms in 1-2 business days" at bounding box center [628, 340] width 732 height 46
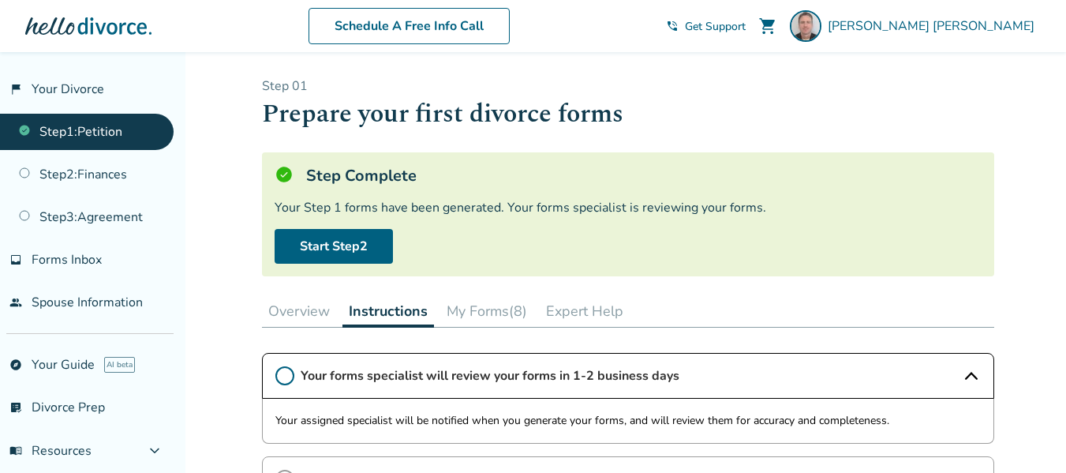
click at [512, 316] on button "My Forms (8)" at bounding box center [486, 311] width 93 height 32
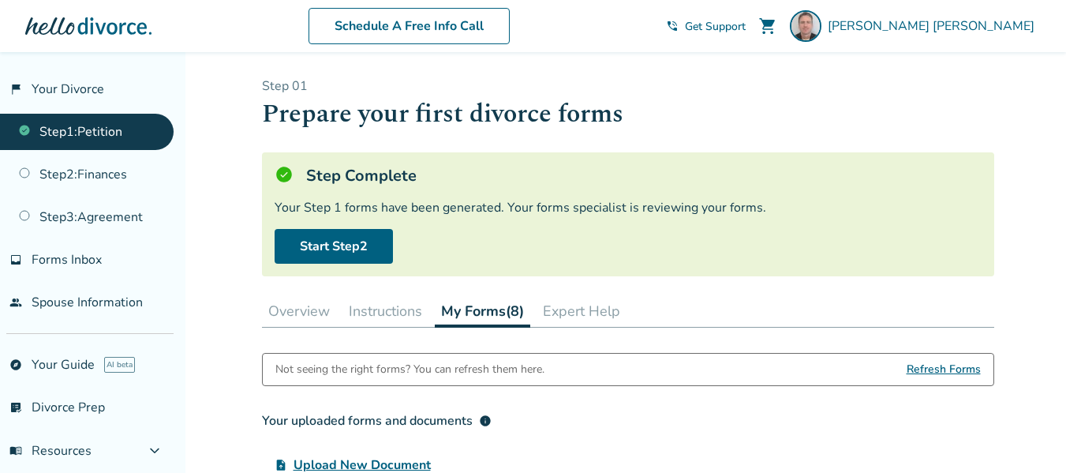
click at [341, 365] on div "Not seeing the right forms? You can refresh them here." at bounding box center [409, 370] width 269 height 32
click at [441, 374] on div "Not seeing the right forms? You can refresh them here." at bounding box center [409, 370] width 269 height 32
click at [951, 371] on span "Refresh Forms" at bounding box center [944, 370] width 74 height 32
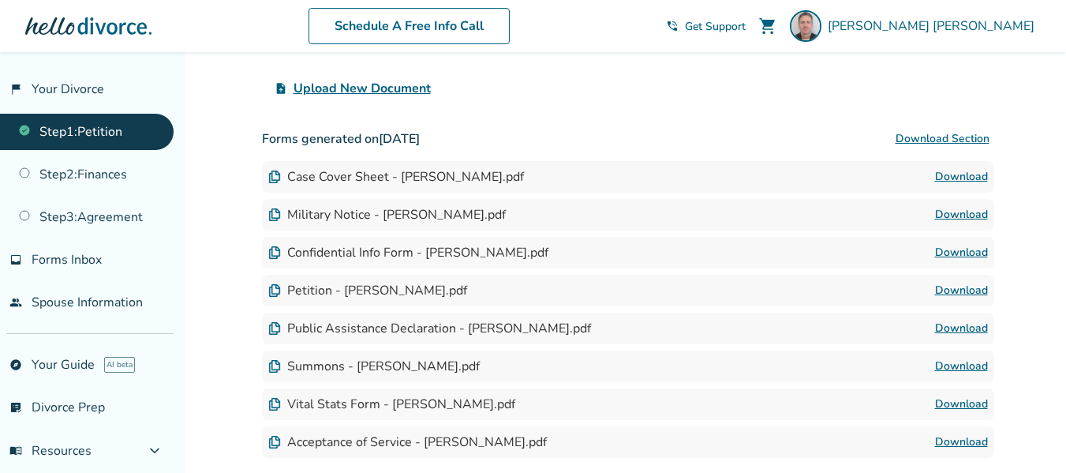
scroll to position [204, 0]
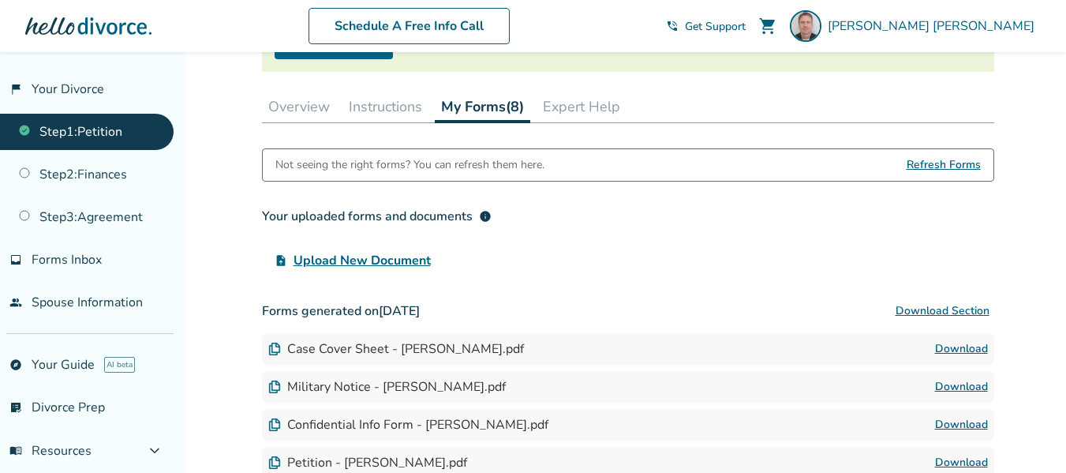
click at [425, 465] on div "Petition - [PERSON_NAME].pdf" at bounding box center [367, 462] width 199 height 17
click at [968, 458] on link "Download" at bounding box center [961, 462] width 53 height 19
click at [62, 125] on link "Step 1 : Petition" at bounding box center [87, 132] width 174 height 36
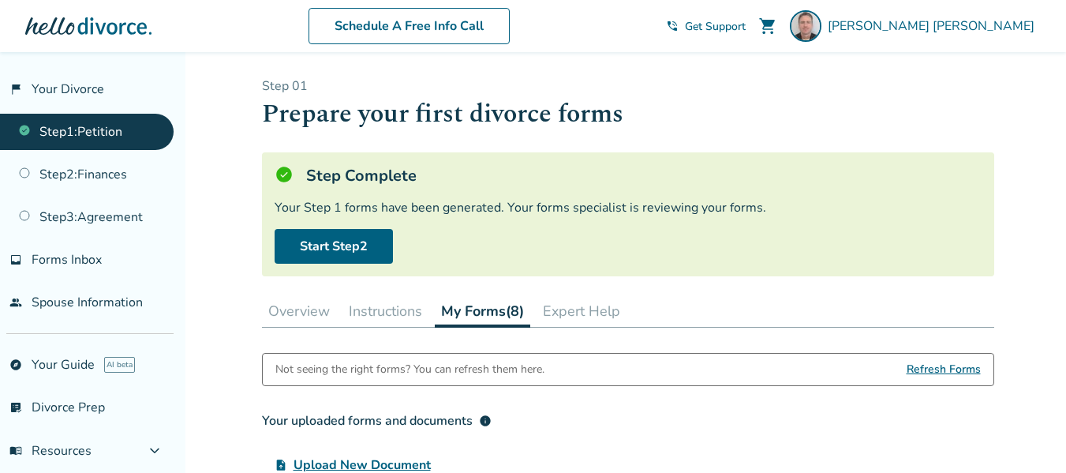
click at [278, 174] on icon at bounding box center [284, 175] width 16 height 16
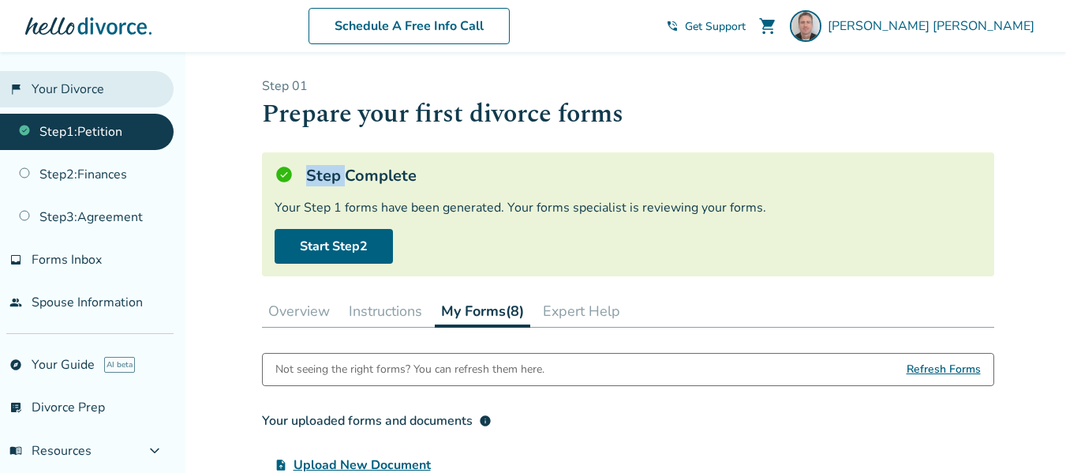
click at [60, 87] on link "flag_2 Your Divorce" at bounding box center [87, 89] width 174 height 36
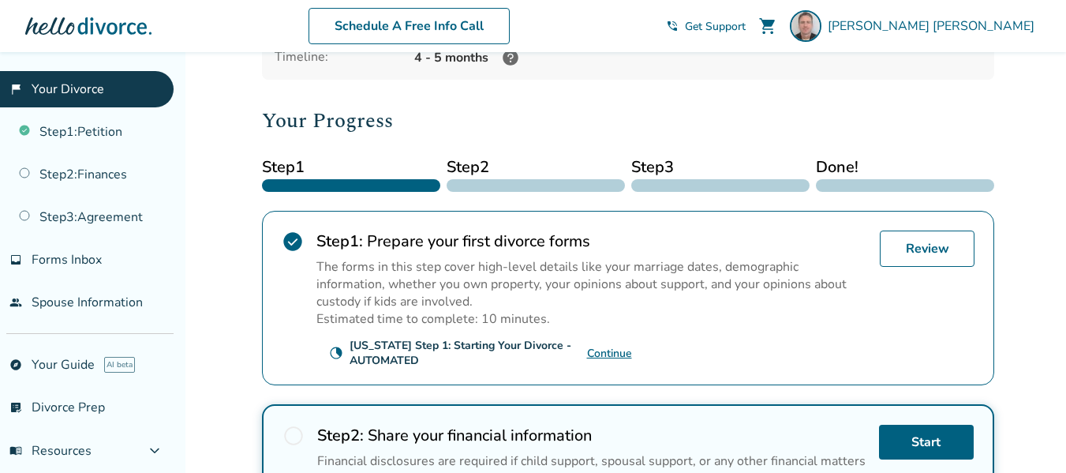
scroll to position [167, 0]
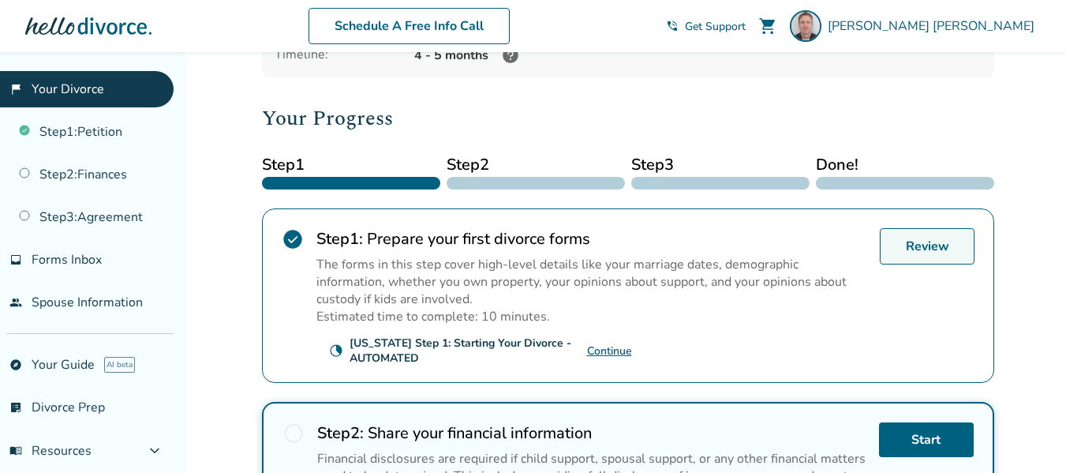
click at [917, 249] on link "Review" at bounding box center [927, 246] width 95 height 36
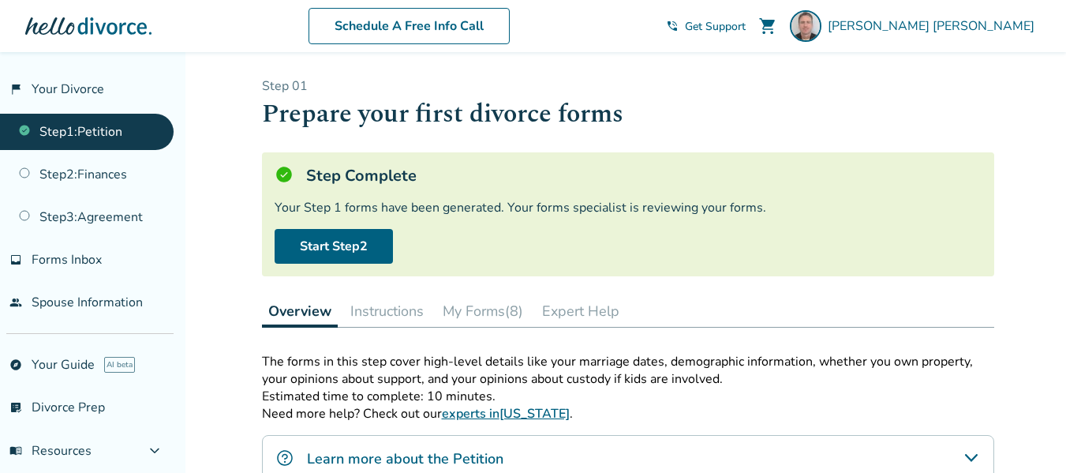
click at [72, 133] on link "Step 1 : Petition" at bounding box center [87, 132] width 174 height 36
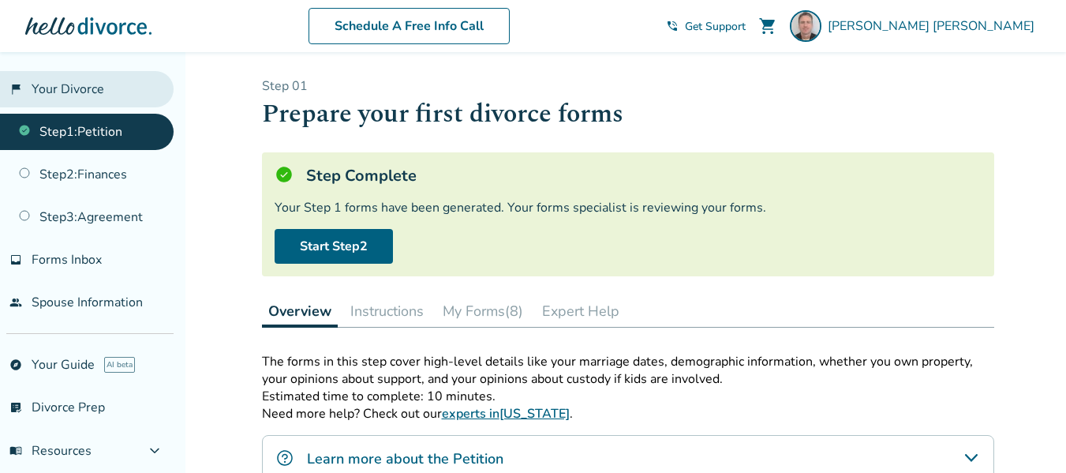
click at [70, 103] on link "flag_2 Your Divorce" at bounding box center [87, 89] width 174 height 36
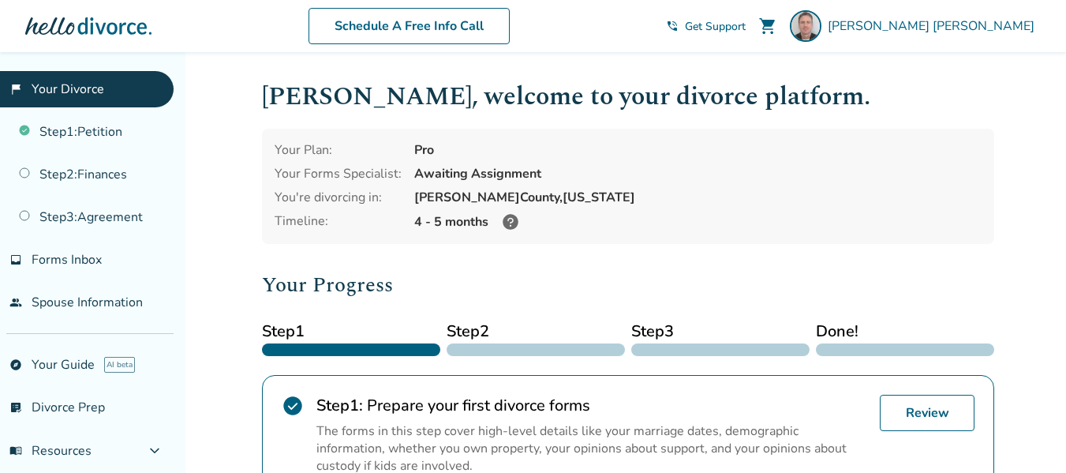
scroll to position [221, 0]
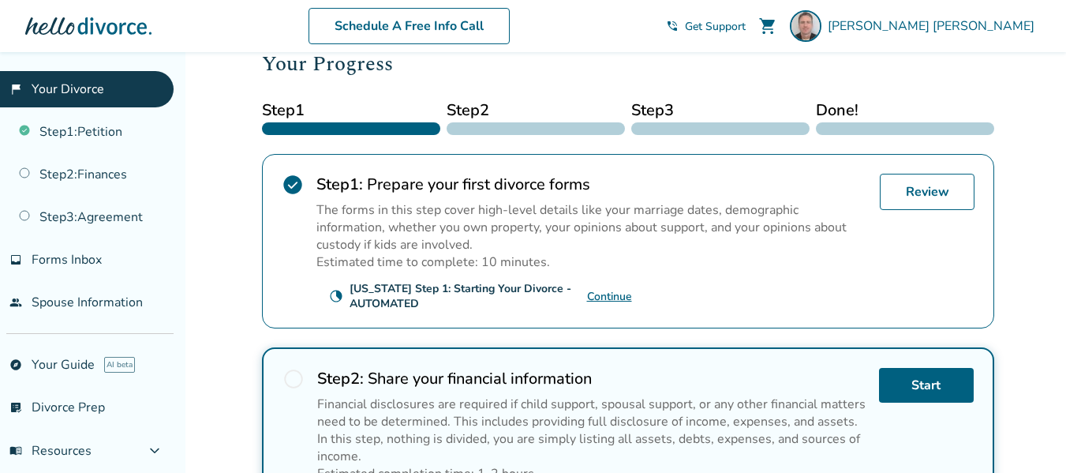
click at [598, 292] on link "Continue" at bounding box center [609, 296] width 45 height 15
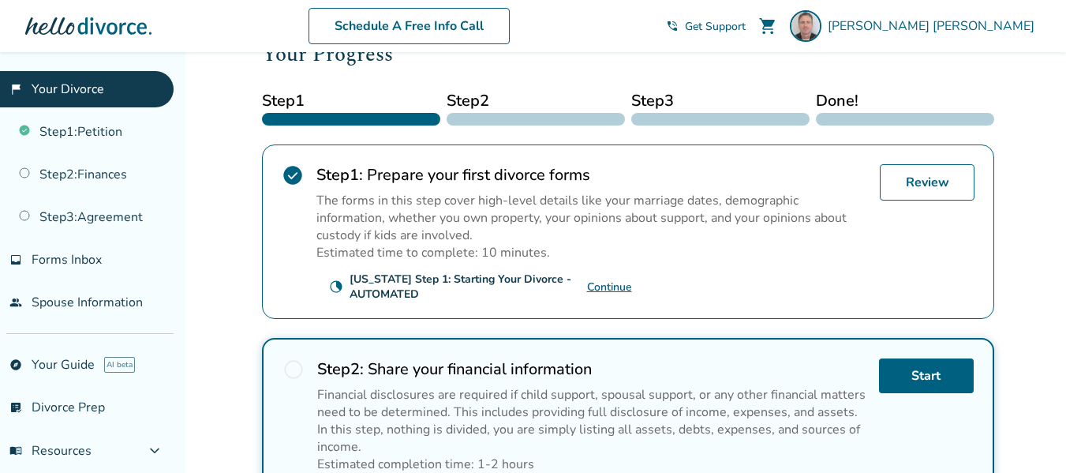
scroll to position [245, 0]
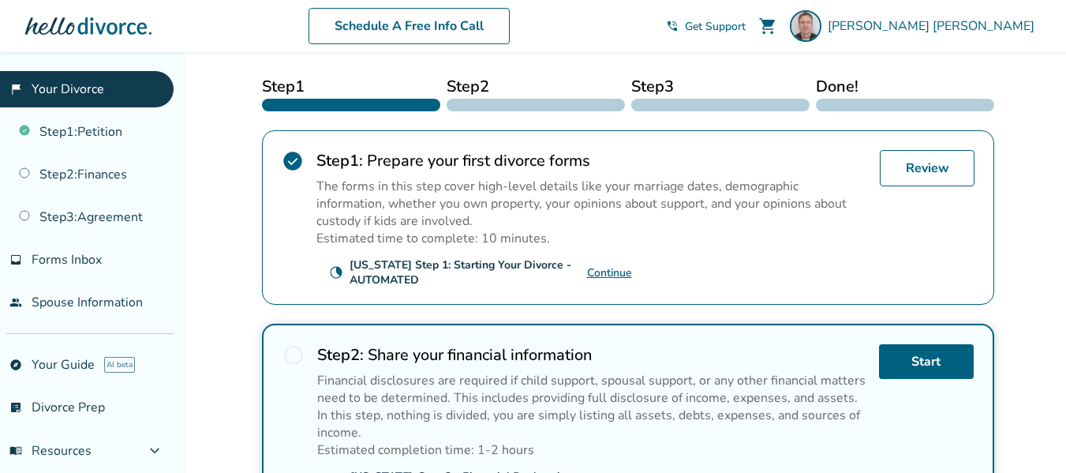
click at [616, 270] on link "Continue" at bounding box center [609, 272] width 45 height 15
click at [915, 170] on link "Review" at bounding box center [927, 168] width 95 height 36
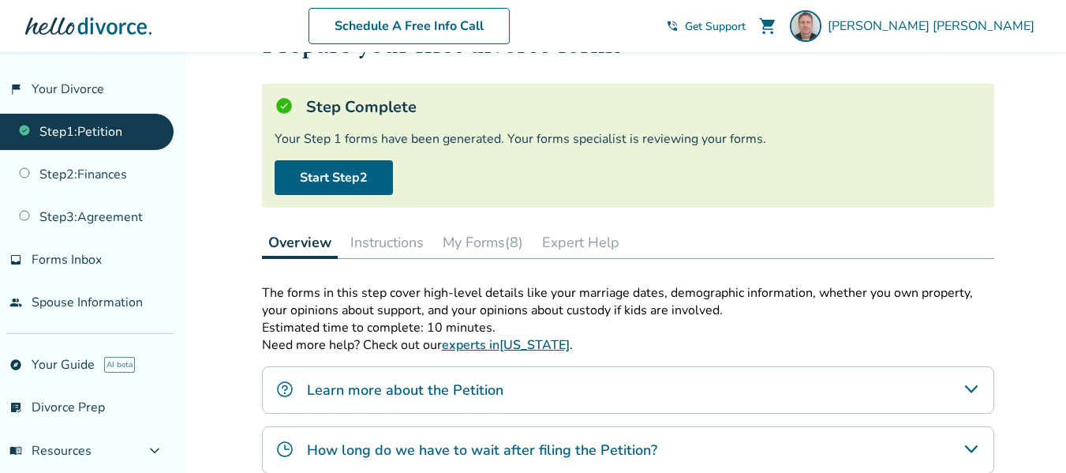
scroll to position [60, 0]
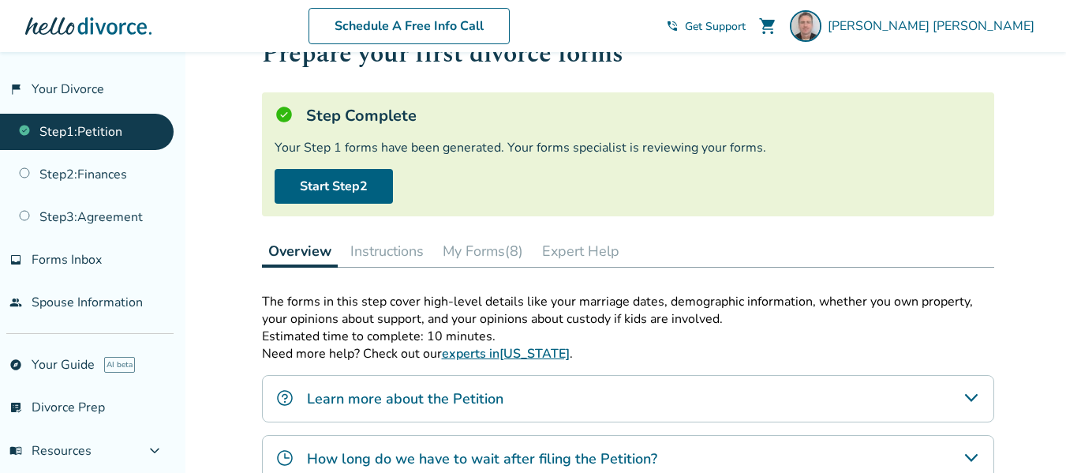
click at [473, 252] on button "My Forms (8)" at bounding box center [482, 251] width 93 height 32
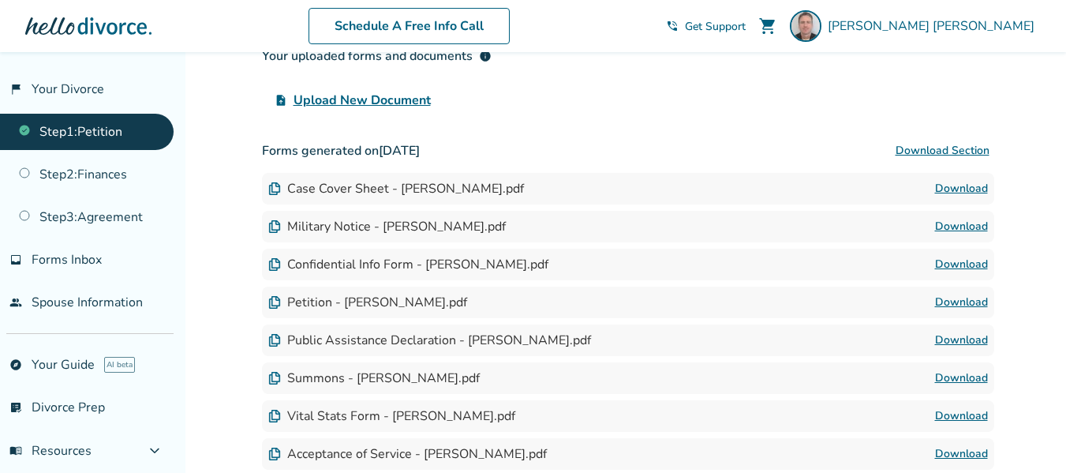
scroll to position [368, 0]
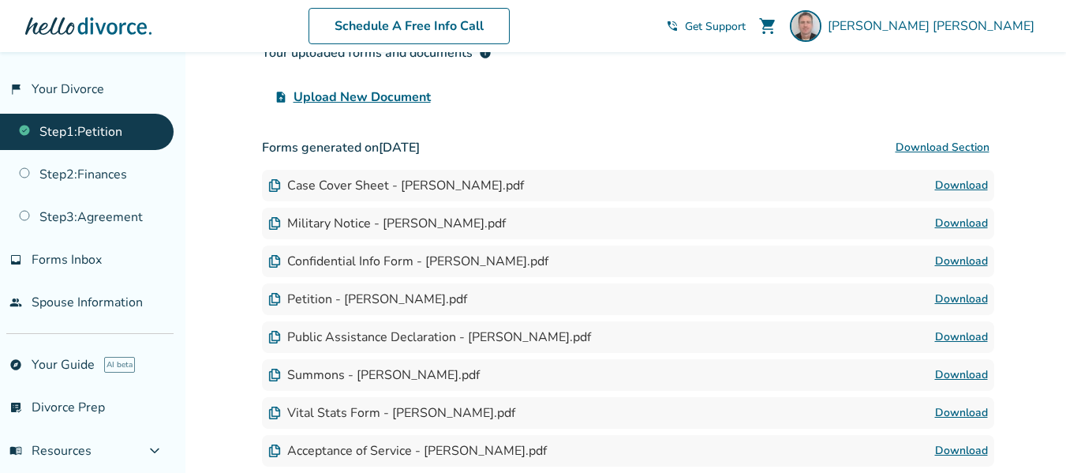
click at [952, 292] on link "Download" at bounding box center [961, 299] width 53 height 19
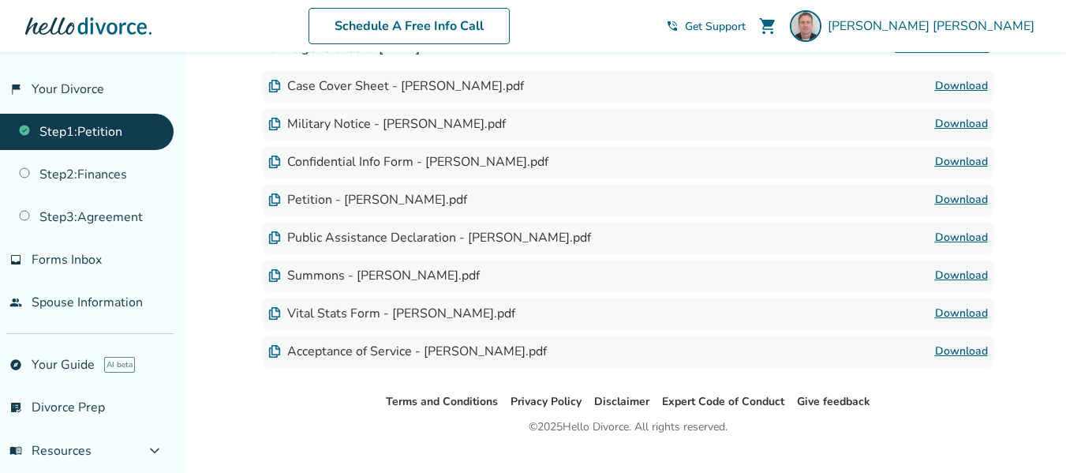
scroll to position [470, 0]
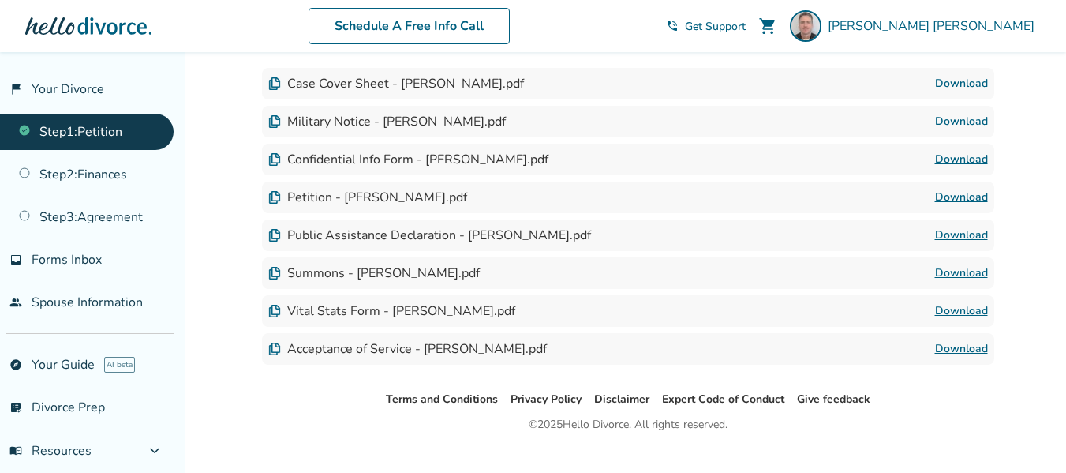
click at [270, 276] on img at bounding box center [274, 273] width 13 height 13
click at [967, 268] on link "Download" at bounding box center [961, 273] width 53 height 19
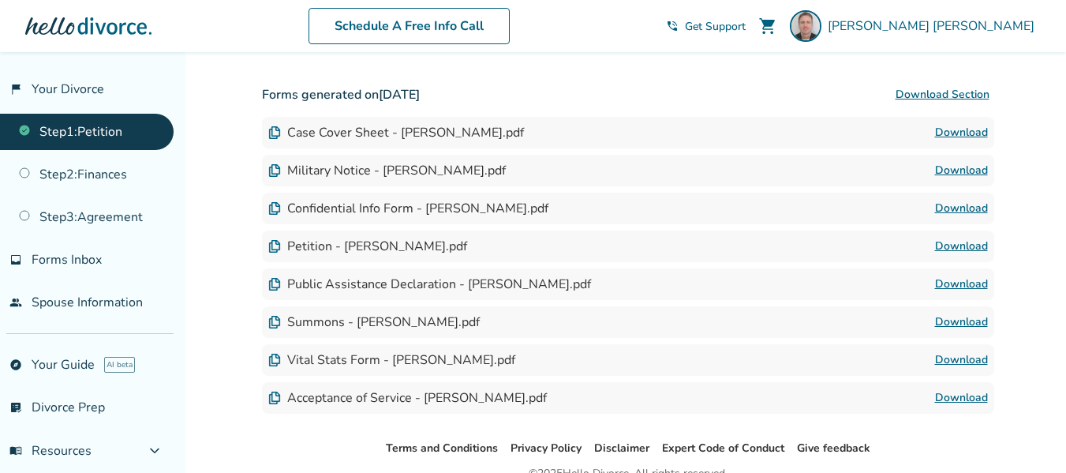
scroll to position [422, 0]
click at [275, 247] on img at bounding box center [274, 244] width 13 height 13
click at [963, 245] on link "Download" at bounding box center [961, 244] width 53 height 19
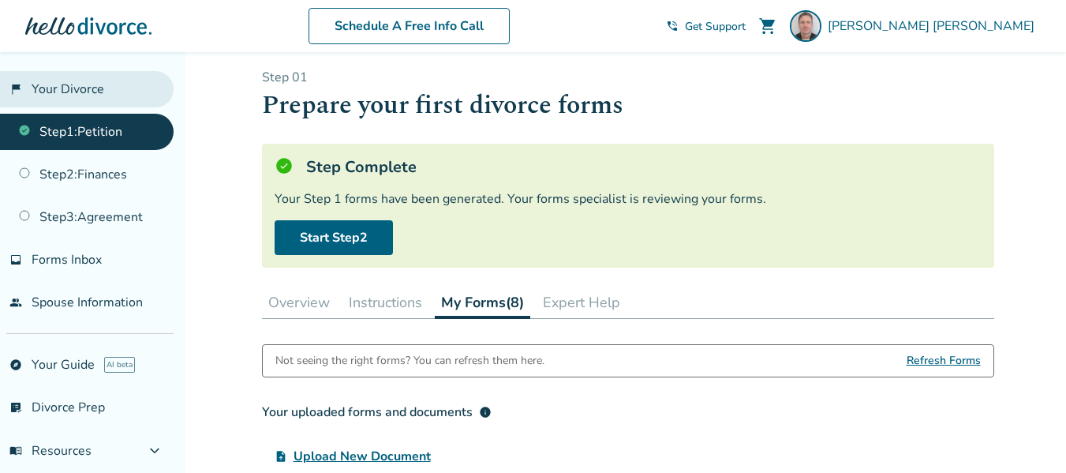
click at [71, 90] on link "flag_2 Your Divorce" at bounding box center [87, 89] width 174 height 36
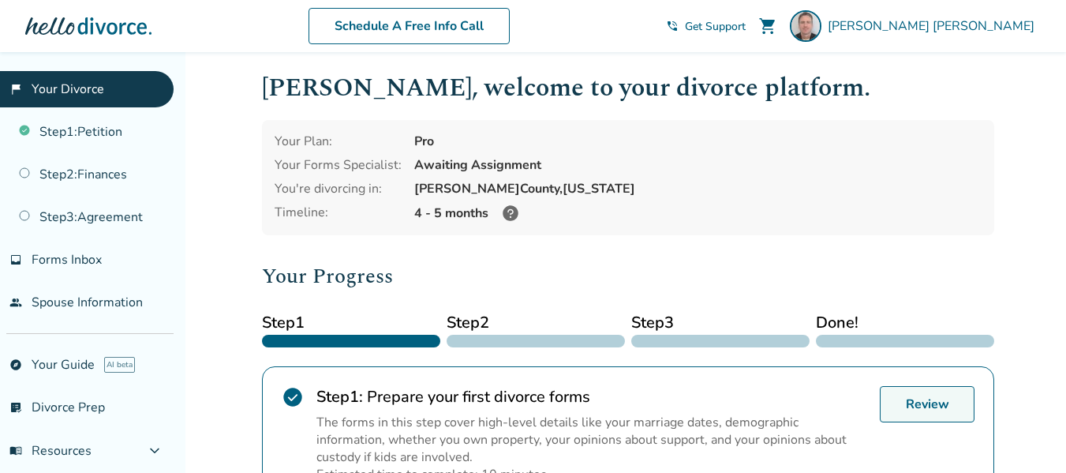
click at [906, 413] on link "Review" at bounding box center [927, 404] width 95 height 36
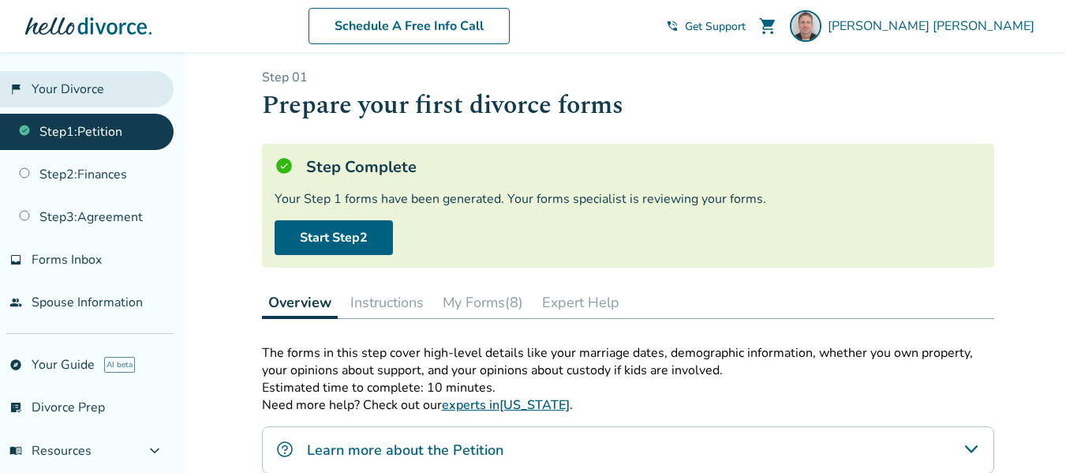
click at [77, 85] on link "flag_2 Your Divorce" at bounding box center [87, 89] width 174 height 36
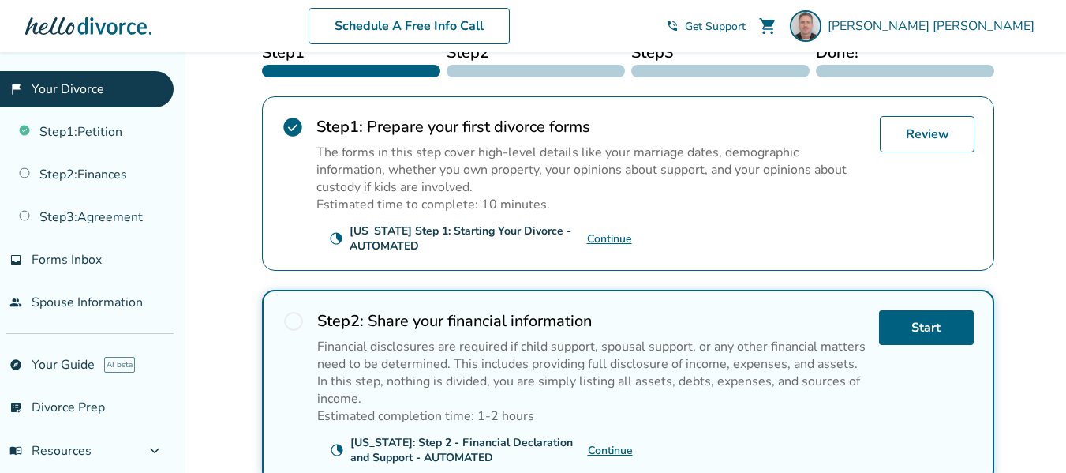
scroll to position [283, 0]
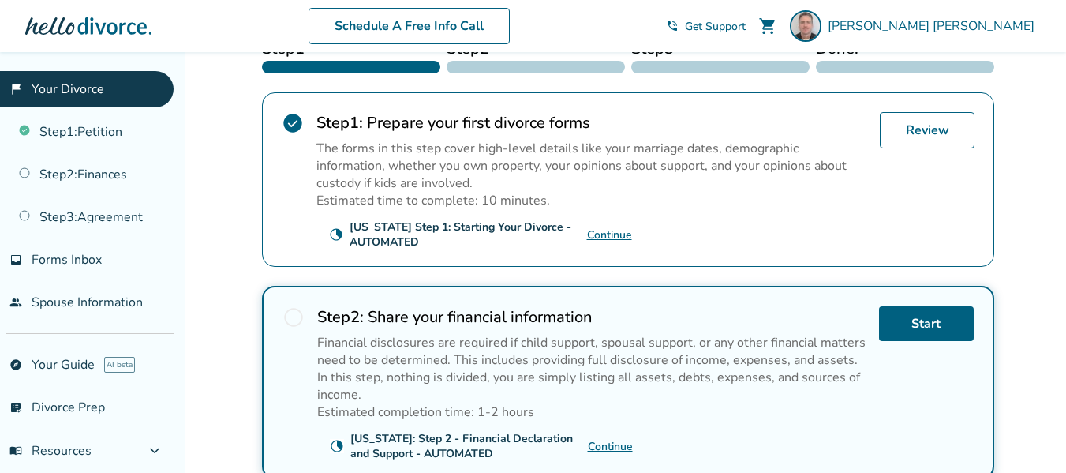
click at [616, 237] on link "Continue" at bounding box center [609, 234] width 45 height 15
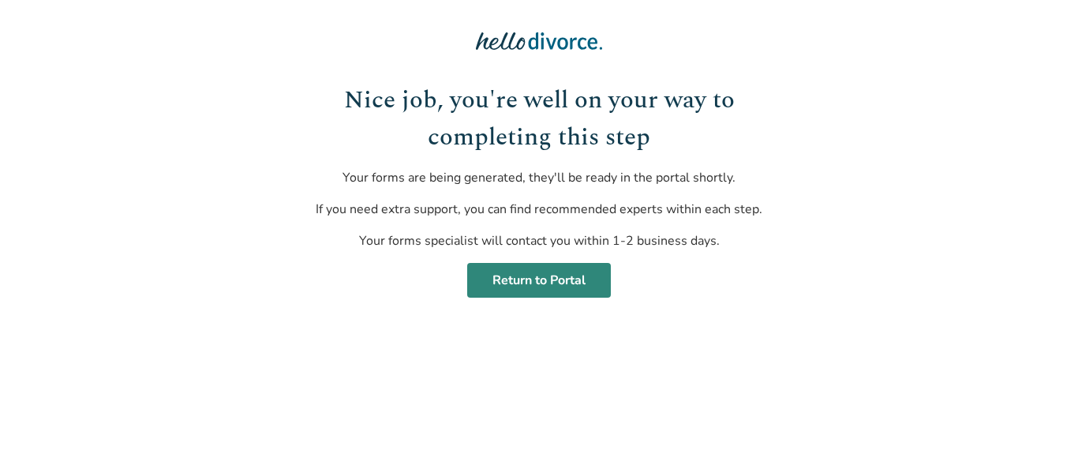
click at [541, 282] on link "Return to Portal" at bounding box center [539, 280] width 144 height 35
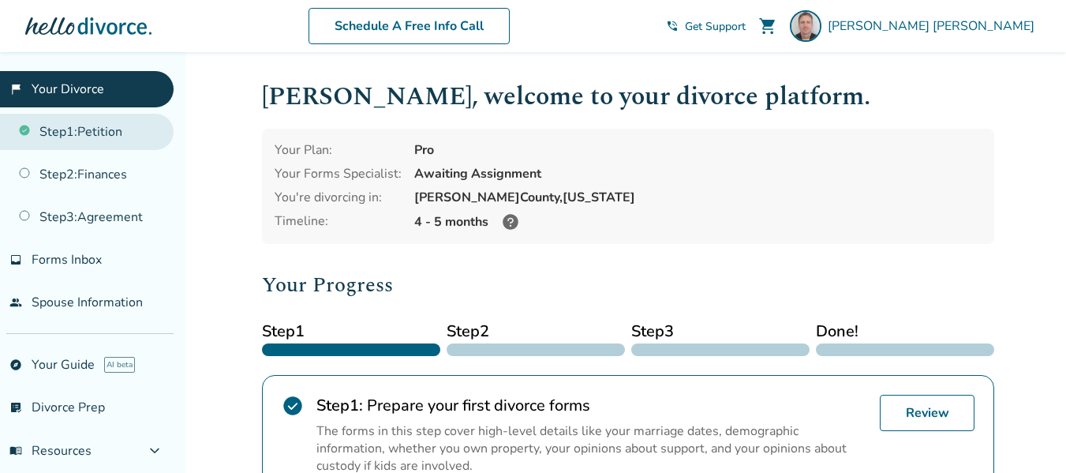
click at [97, 138] on link "Step 1 : Petition" at bounding box center [87, 132] width 174 height 36
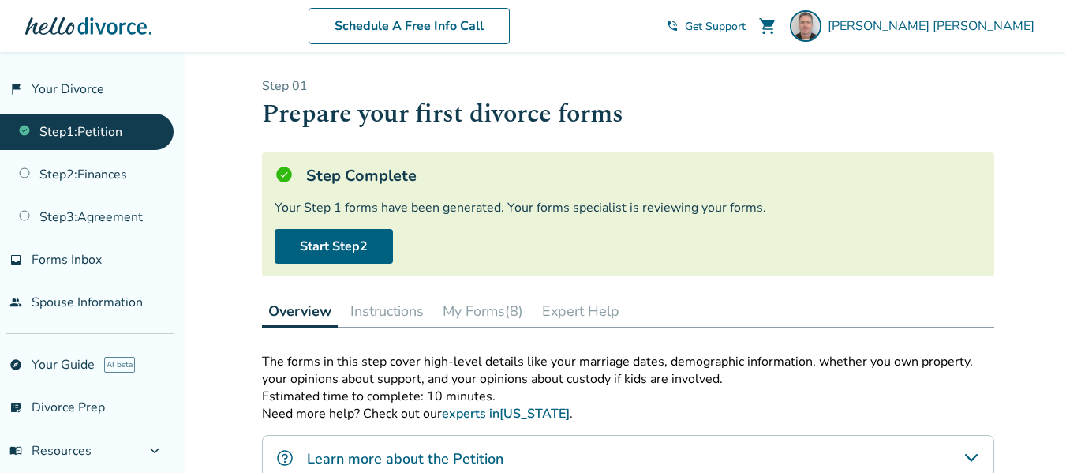
click at [472, 323] on button "My Forms (8)" at bounding box center [482, 311] width 93 height 32
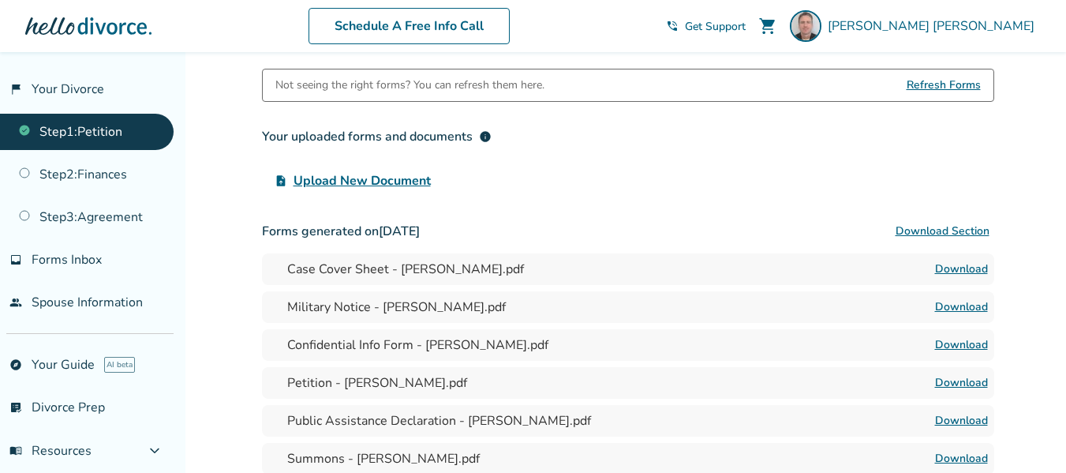
scroll to position [297, 0]
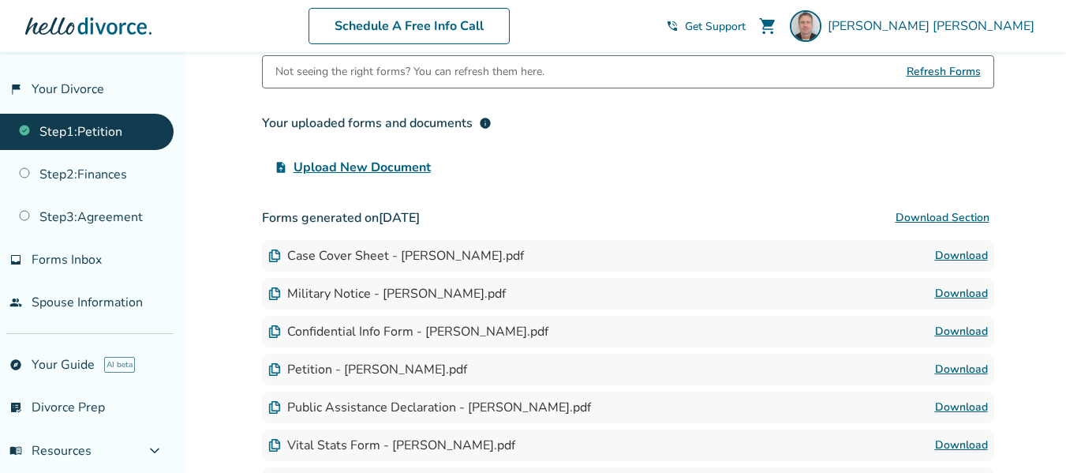
click at [977, 370] on link "Download" at bounding box center [961, 369] width 53 height 19
